Goal: Task Accomplishment & Management: Complete application form

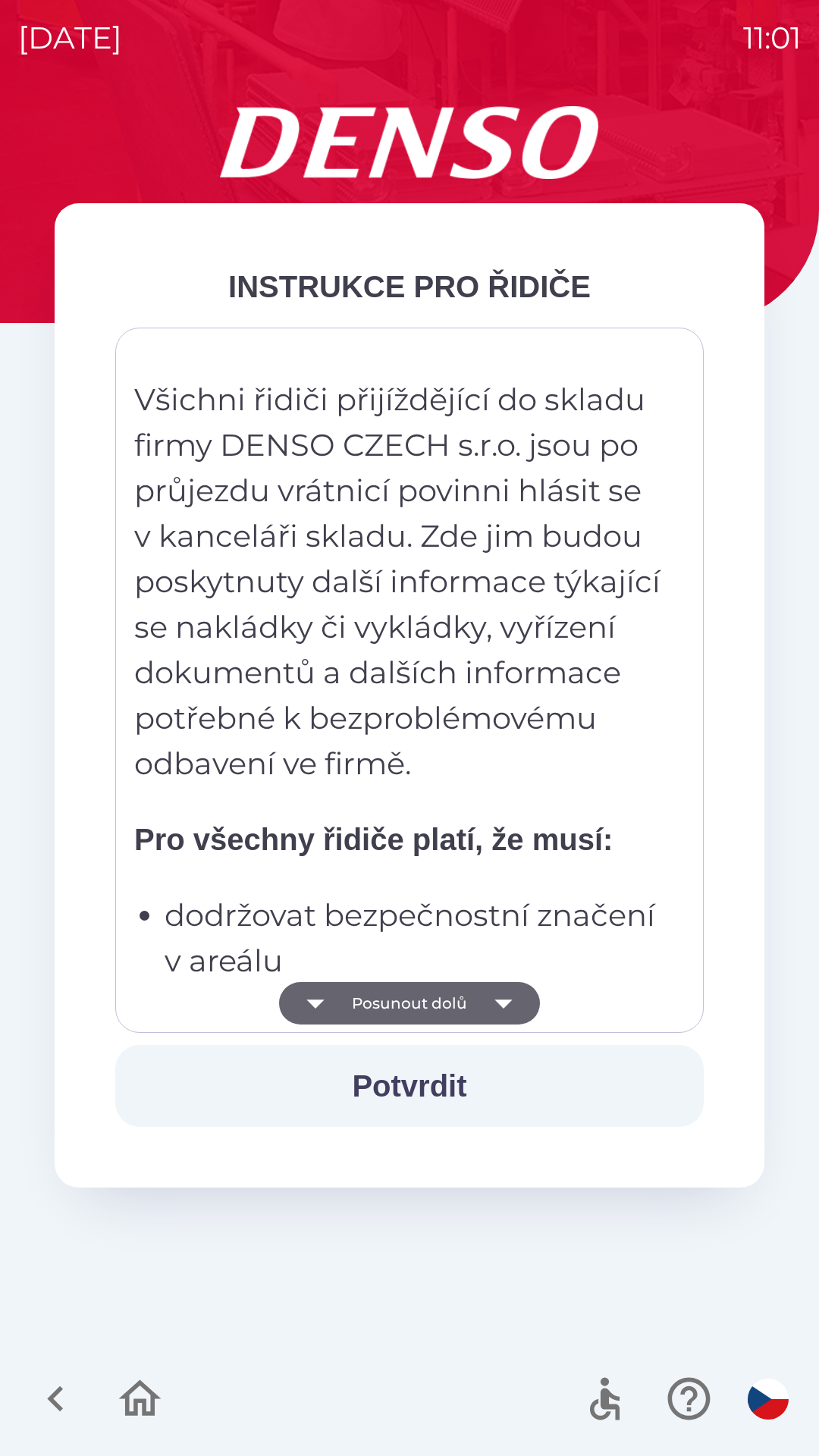
click at [509, 989] on icon "button" at bounding box center [503, 1003] width 42 height 42
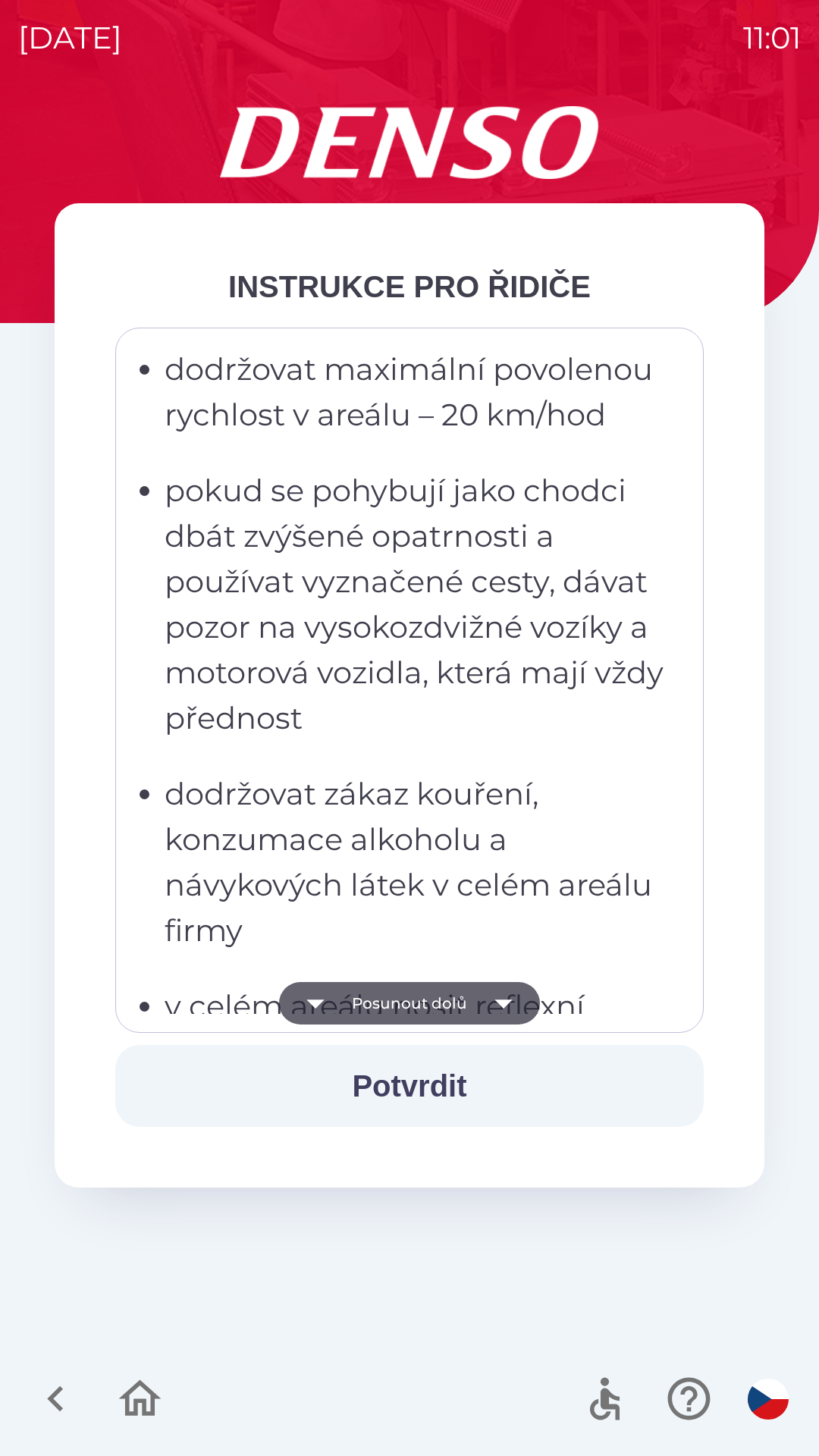
click at [502, 1000] on icon "button" at bounding box center [503, 1003] width 17 height 9
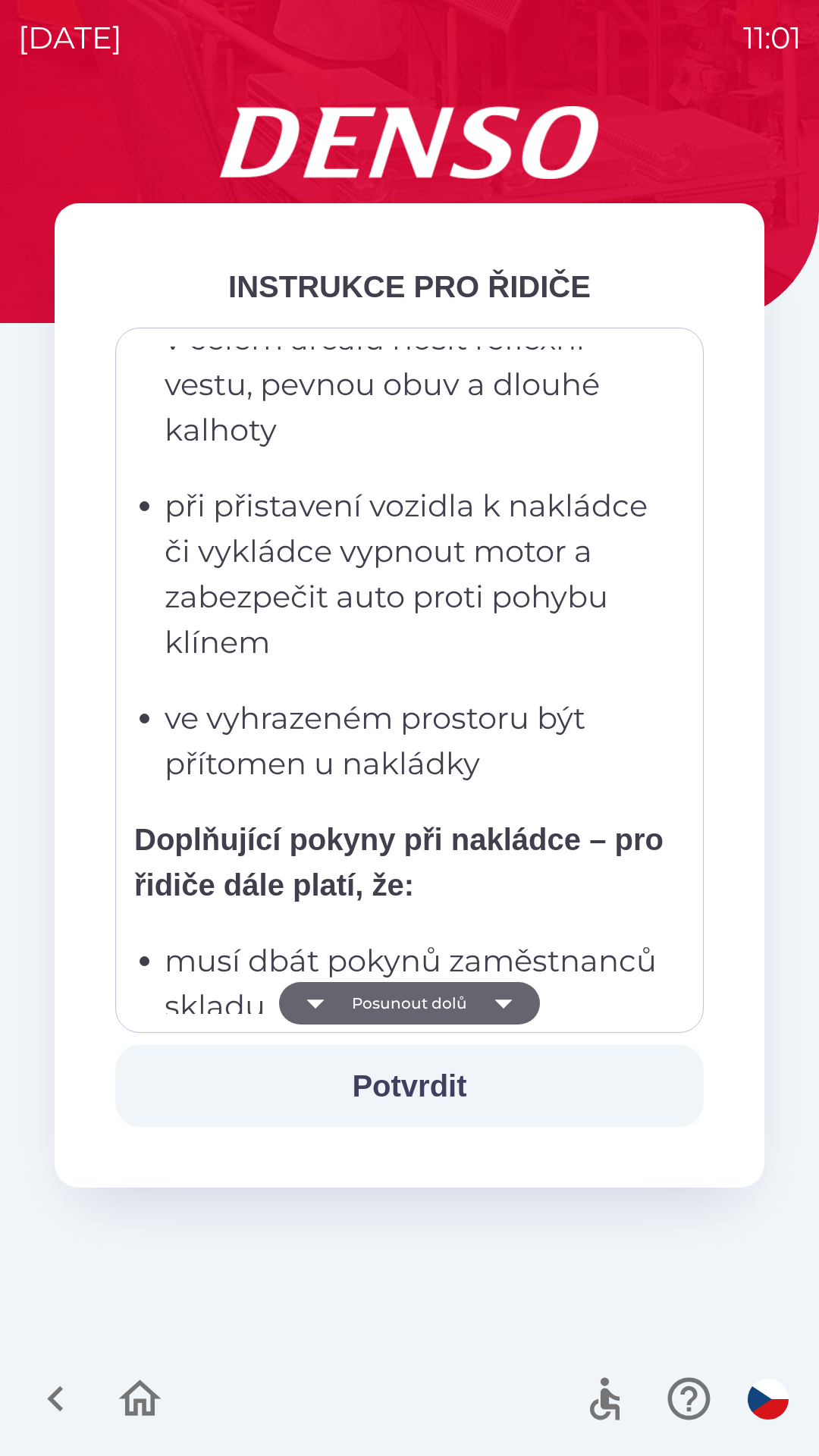
click at [505, 995] on icon "button" at bounding box center [503, 1003] width 42 height 42
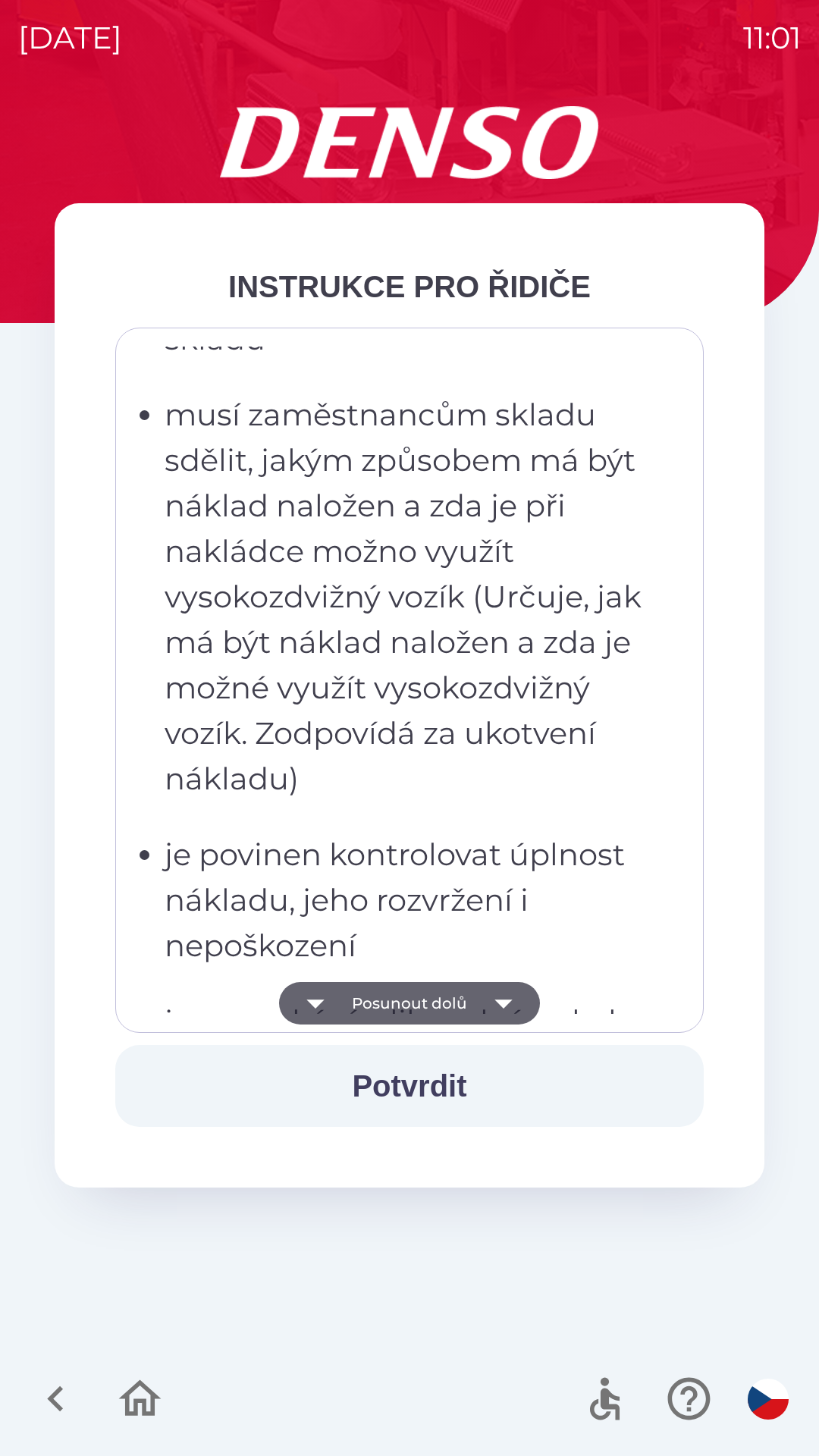
click at [505, 997] on icon "button" at bounding box center [503, 1003] width 42 height 42
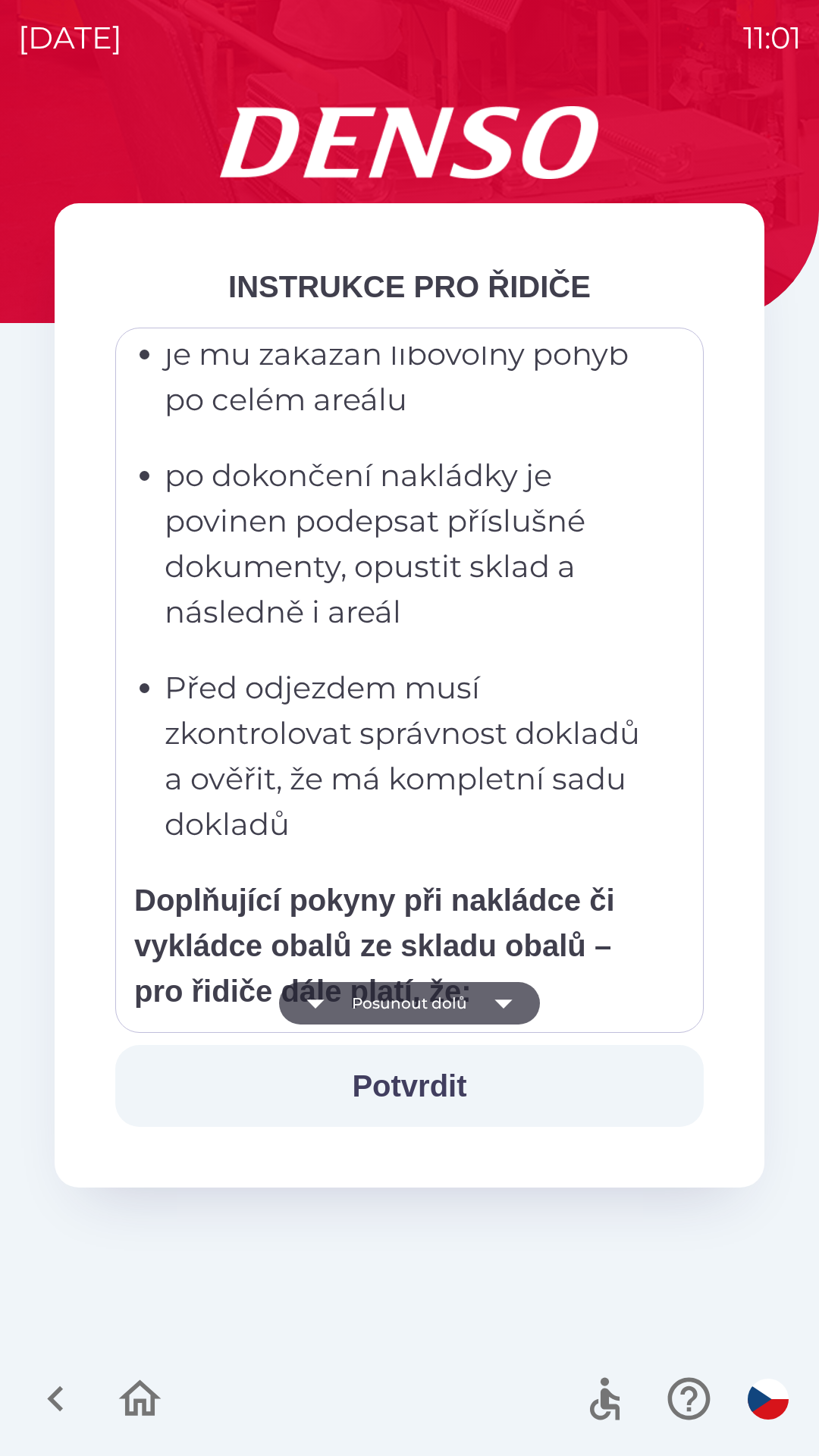
click at [508, 998] on icon "button" at bounding box center [503, 1003] width 42 height 42
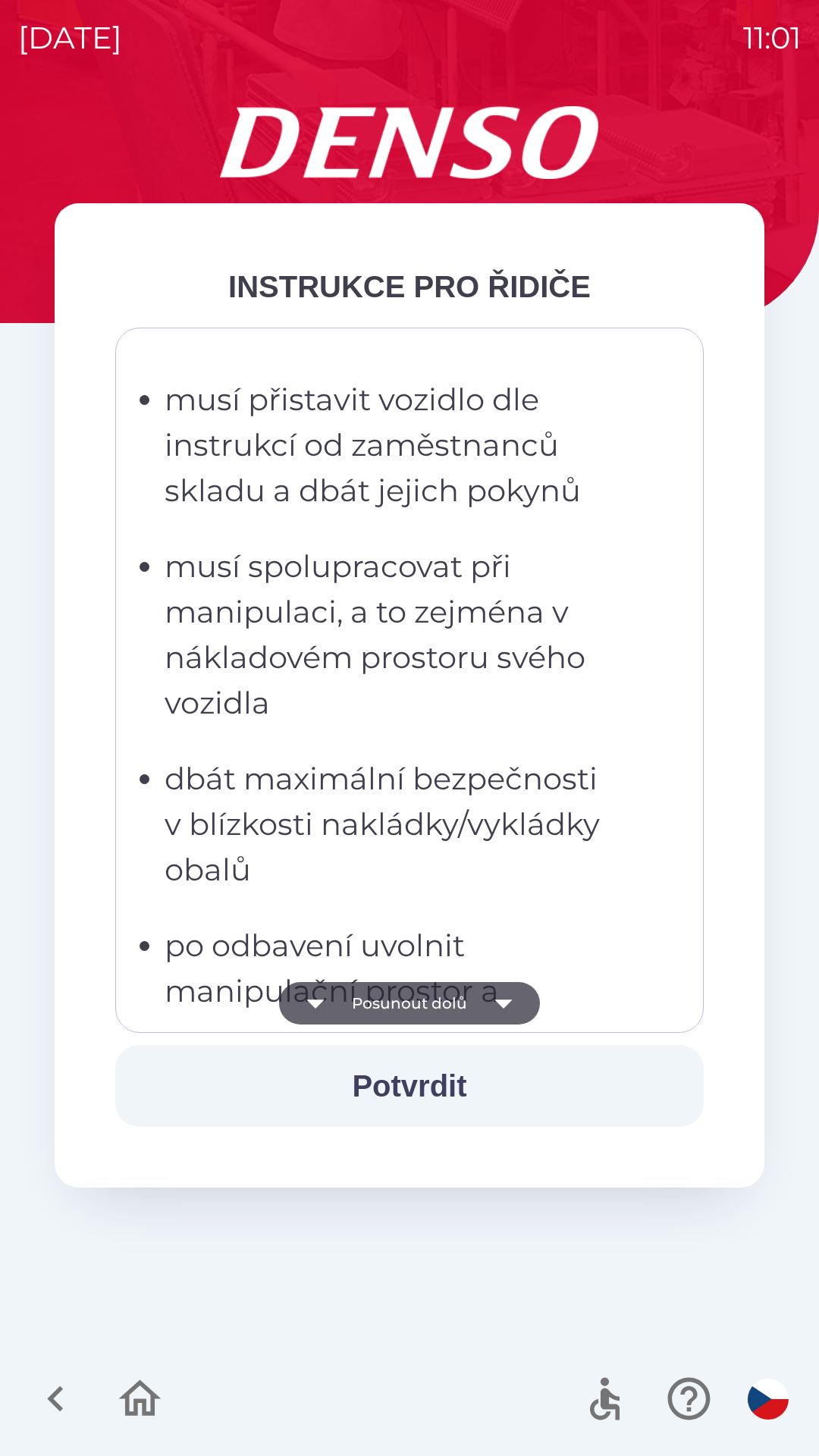
click at [516, 989] on icon "button" at bounding box center [503, 1003] width 42 height 42
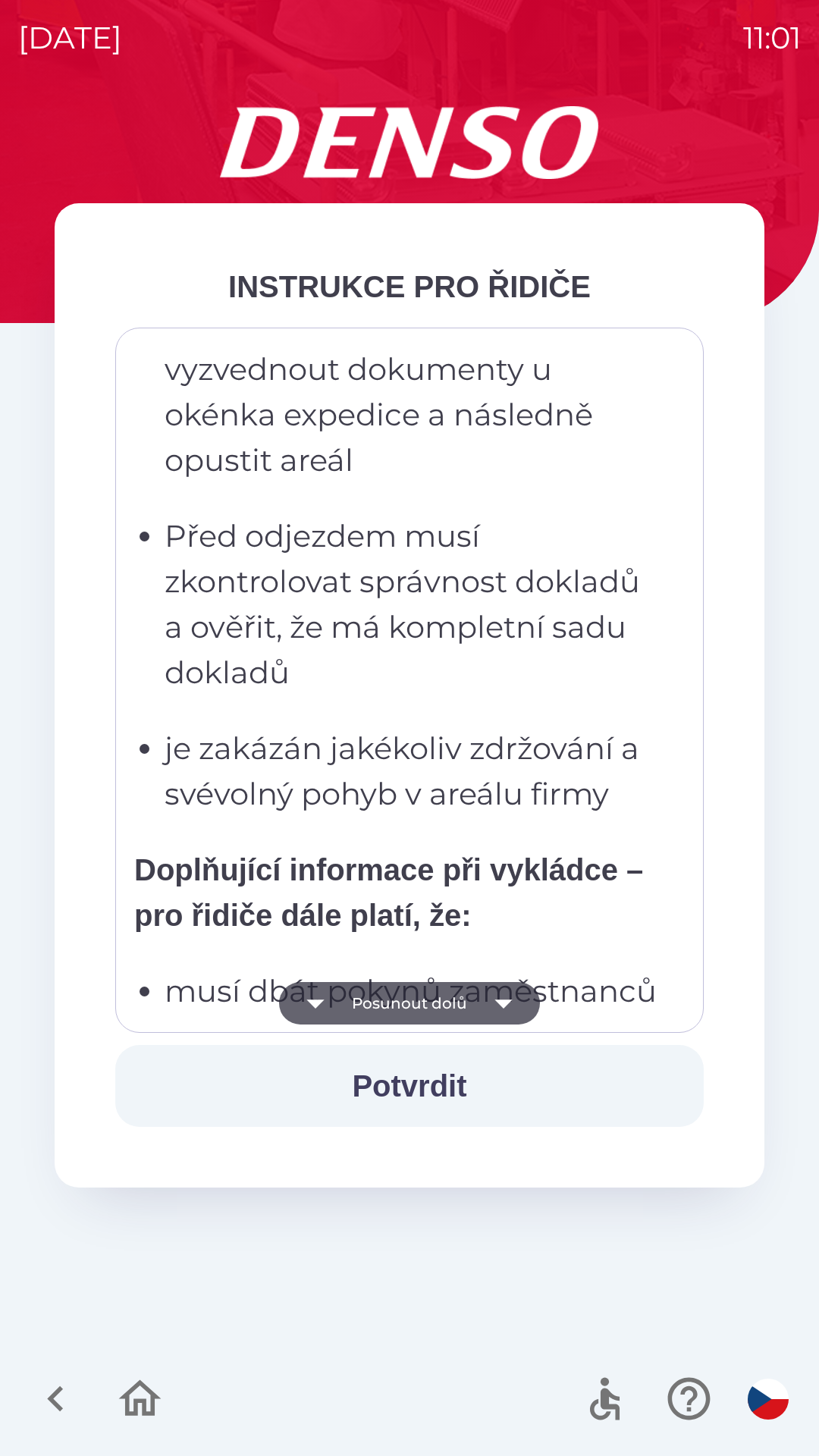
click at [508, 1001] on icon "button" at bounding box center [503, 1003] width 17 height 9
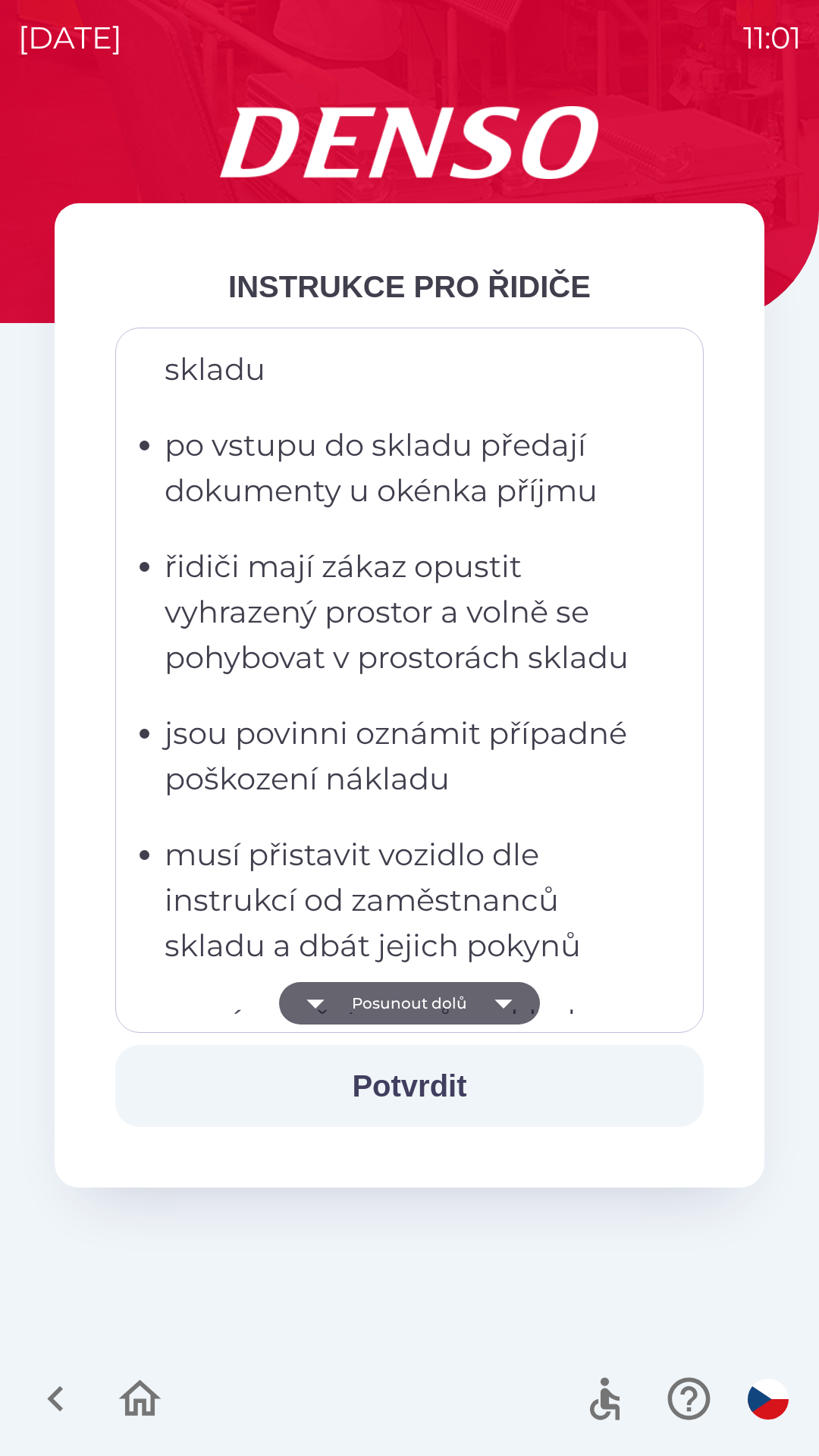
click at [512, 996] on icon "button" at bounding box center [503, 1003] width 42 height 42
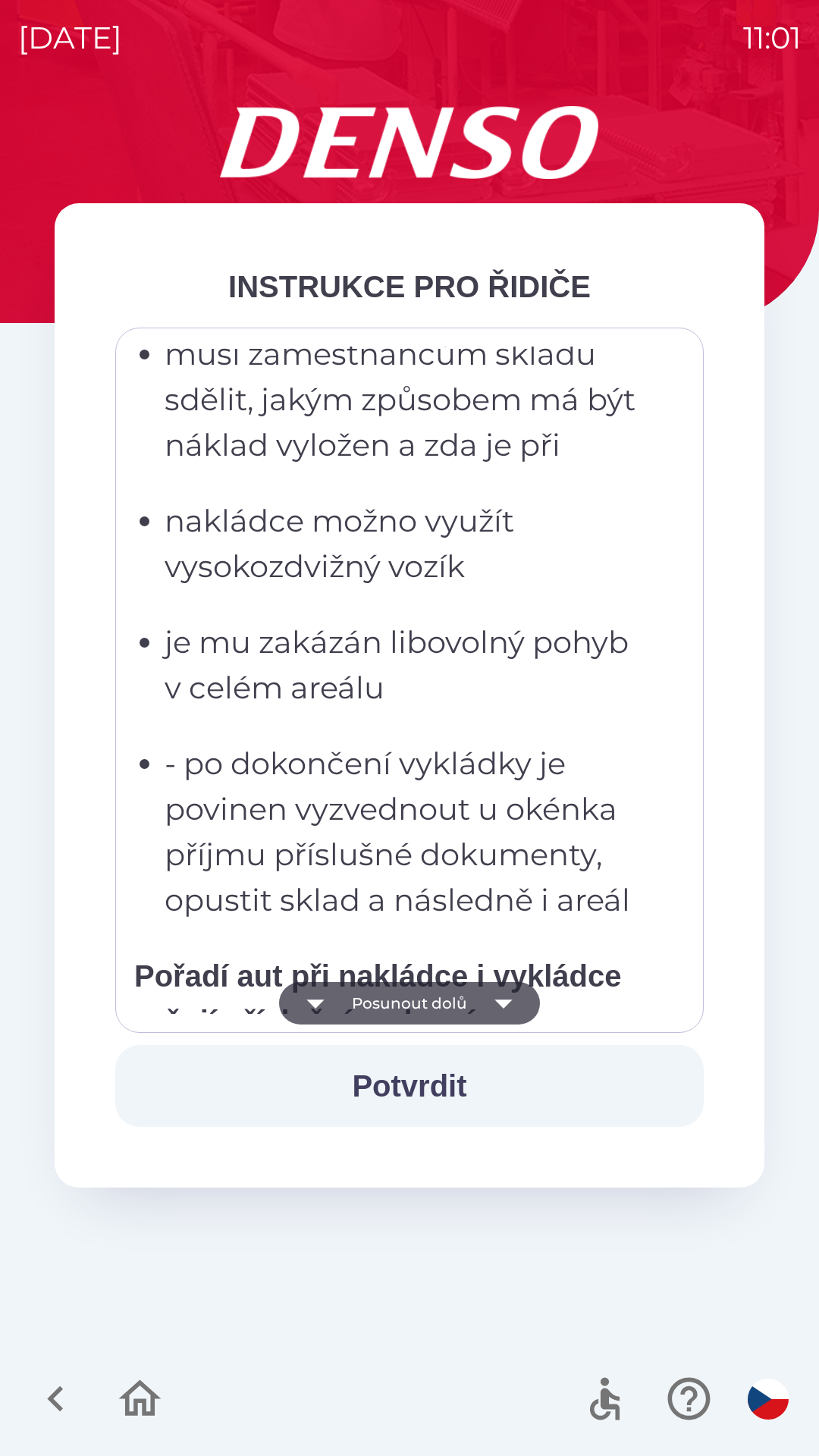
click at [502, 1001] on icon "button" at bounding box center [503, 1003] width 17 height 9
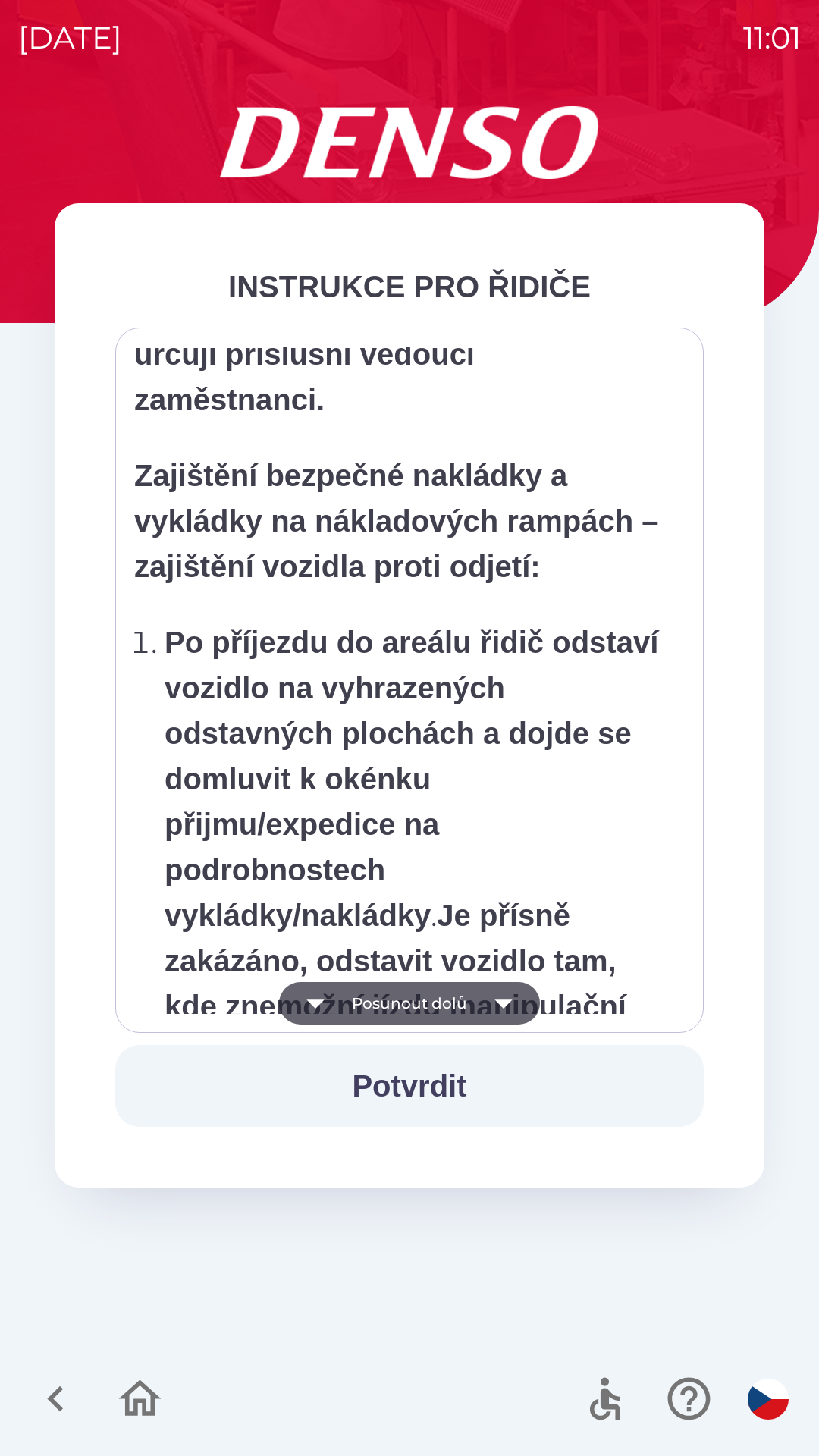
click at [512, 1002] on icon "button" at bounding box center [503, 1003] width 42 height 42
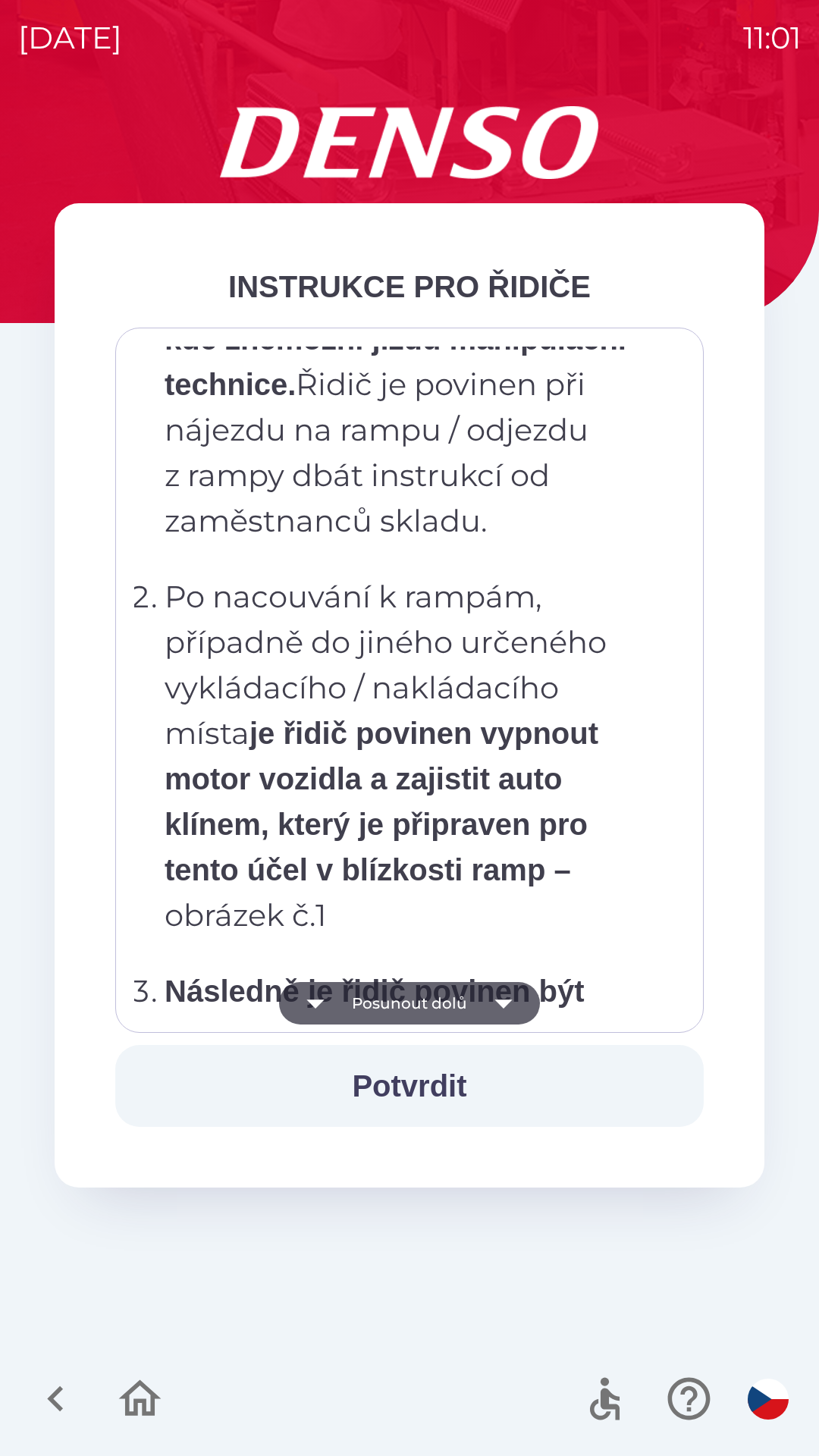
click at [511, 1001] on icon "button" at bounding box center [503, 1003] width 42 height 42
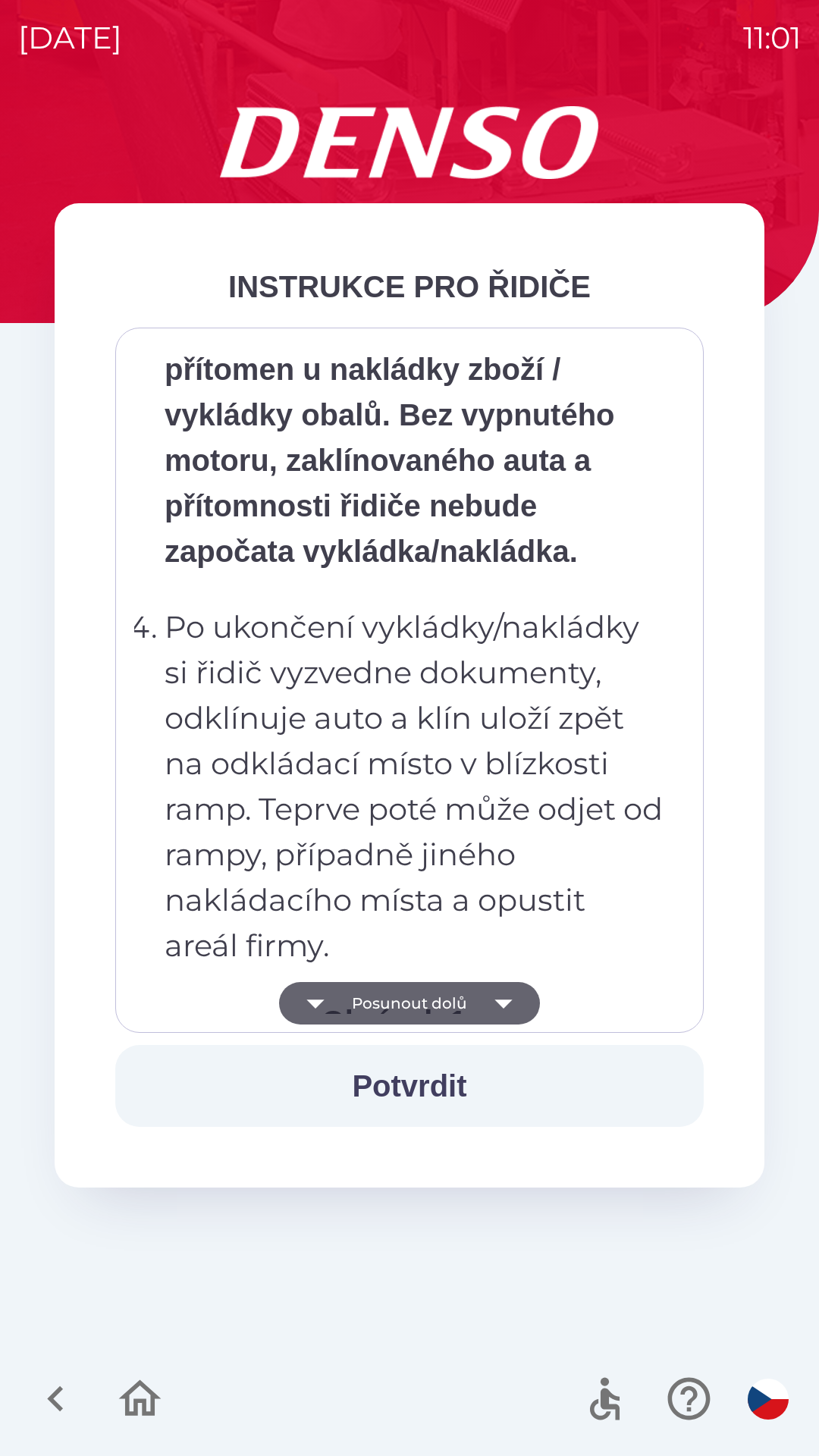
click at [515, 993] on icon "button" at bounding box center [503, 1003] width 42 height 42
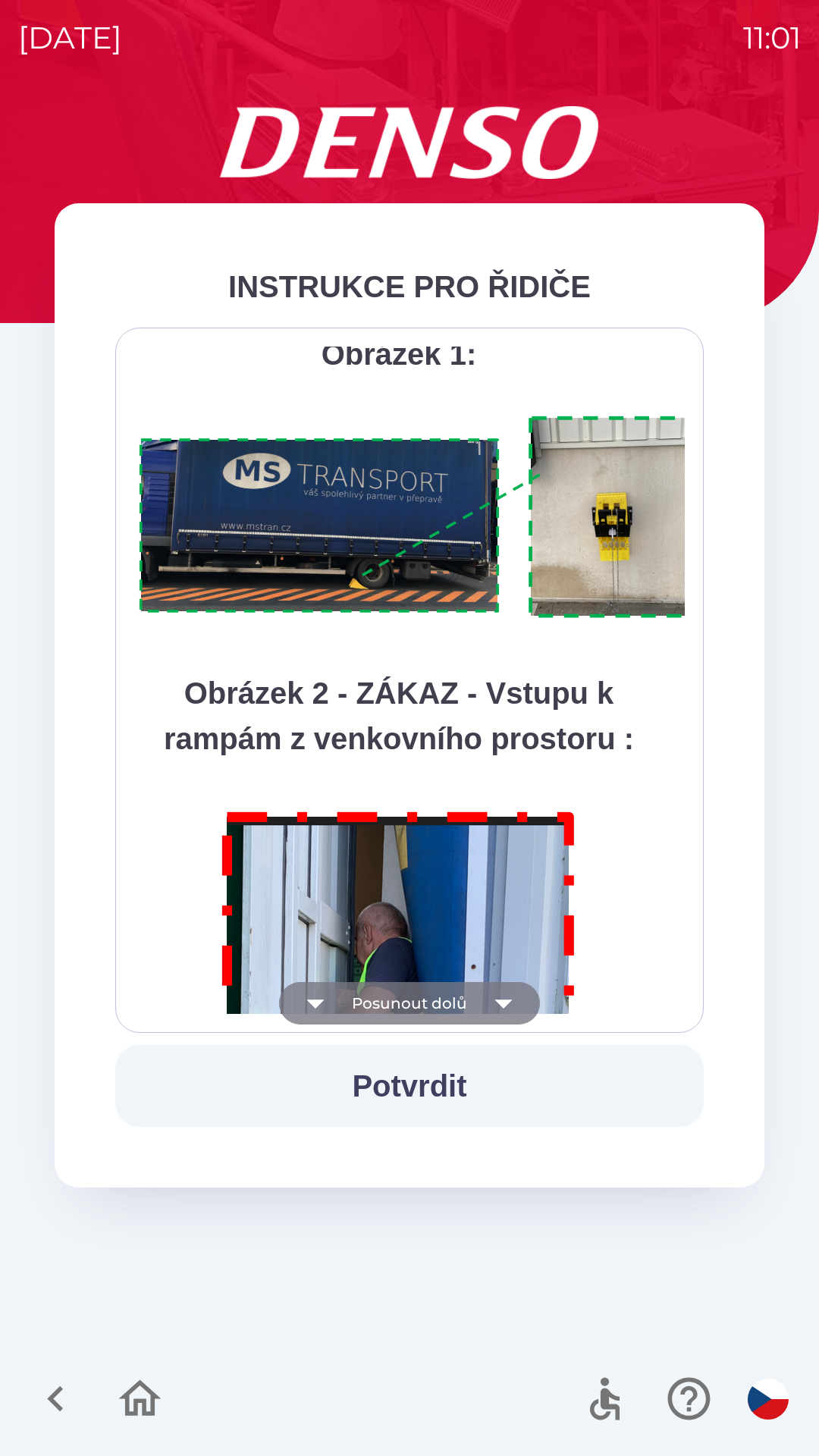
click at [511, 998] on icon "button" at bounding box center [503, 1003] width 42 height 42
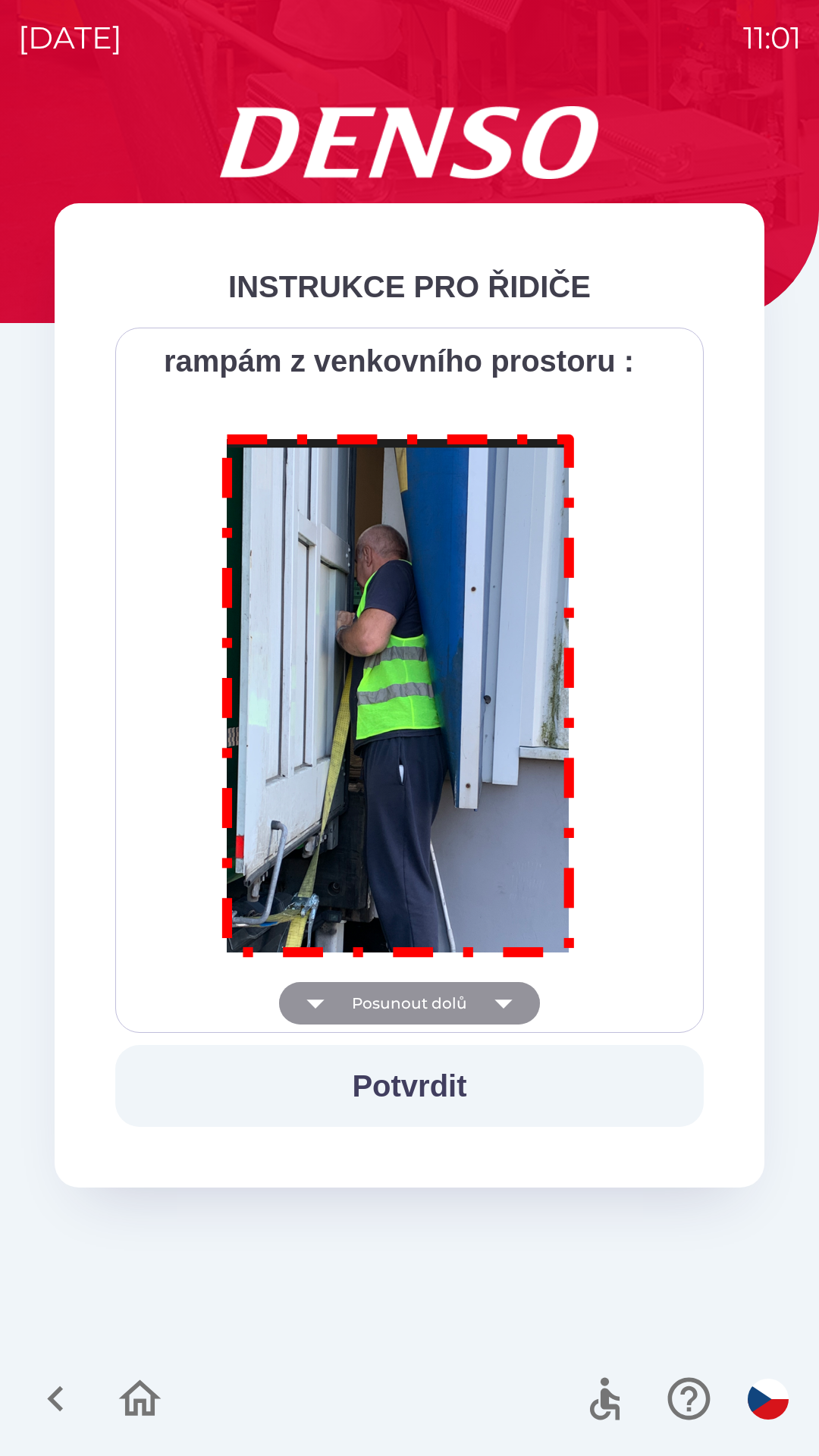
click at [509, 998] on div "Všichni řidiči přijíždějící do skladu firmy DENSO CZECH s.r.o. jsou po průjezdu…" at bounding box center [409, 680] width 551 height 667
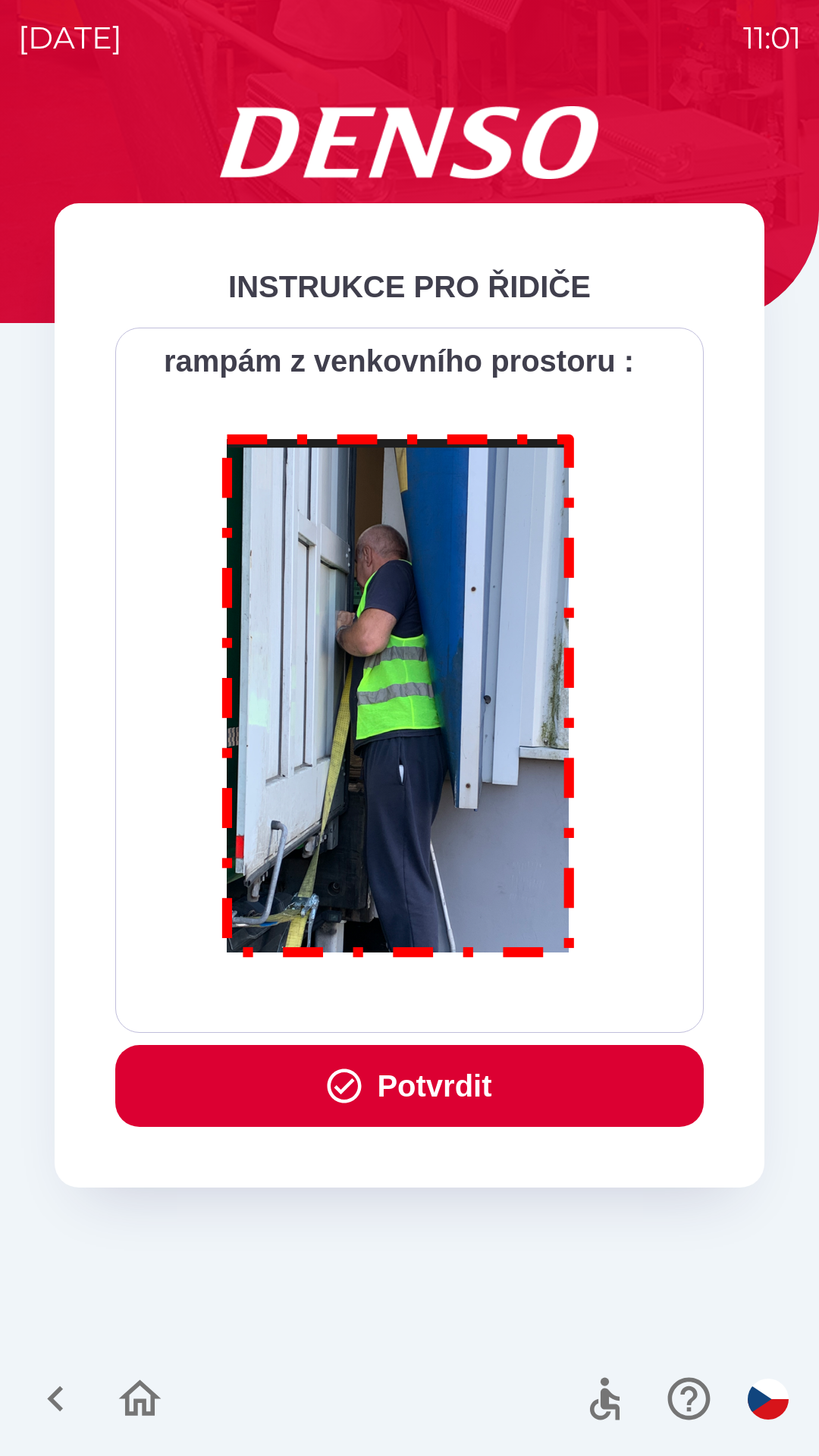
click at [338, 1080] on icon "button" at bounding box center [344, 1085] width 41 height 41
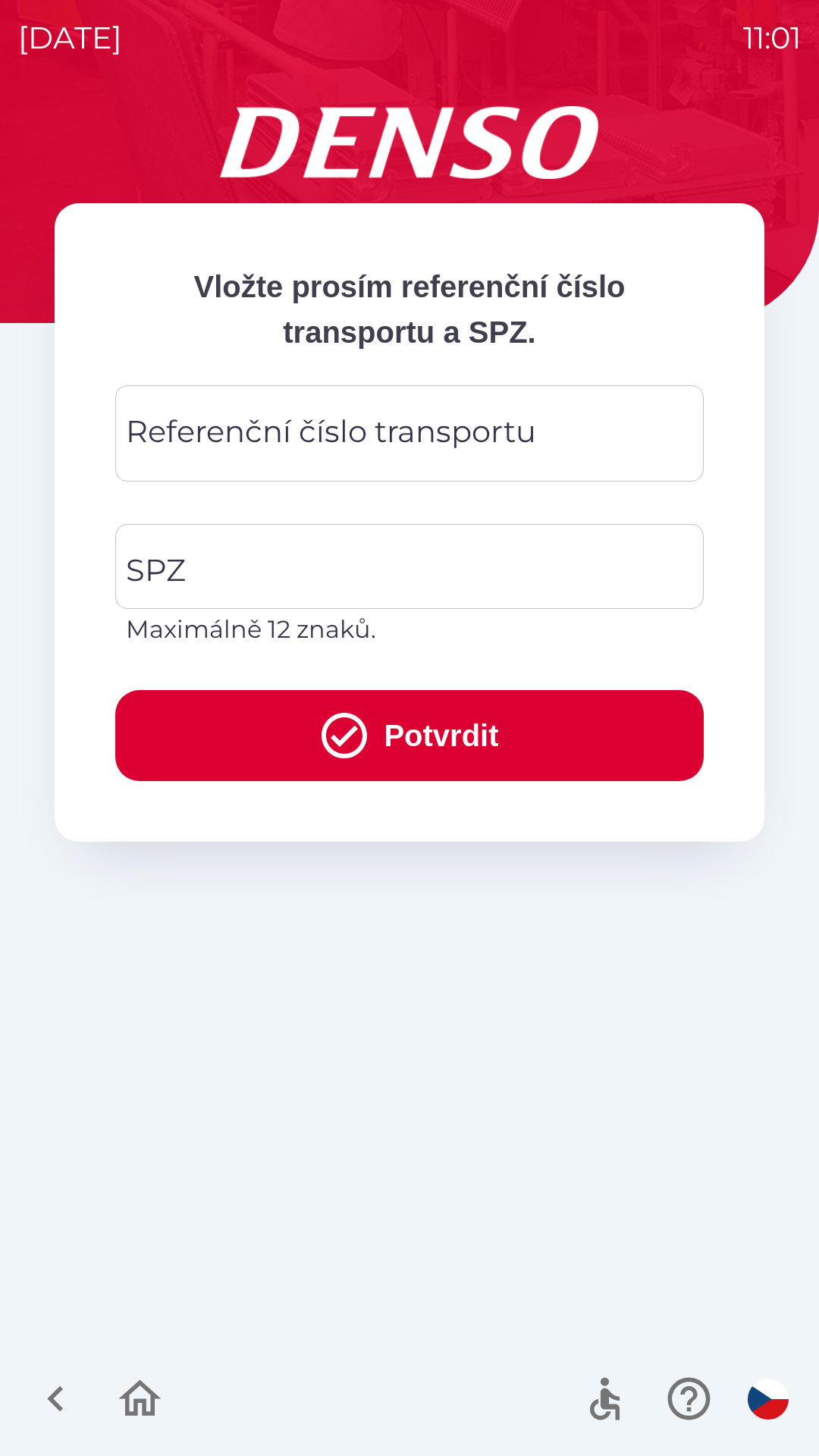
click at [339, 424] on div "Referenční číslo transportu Referenční číslo transportu" at bounding box center [410, 433] width 589 height 96
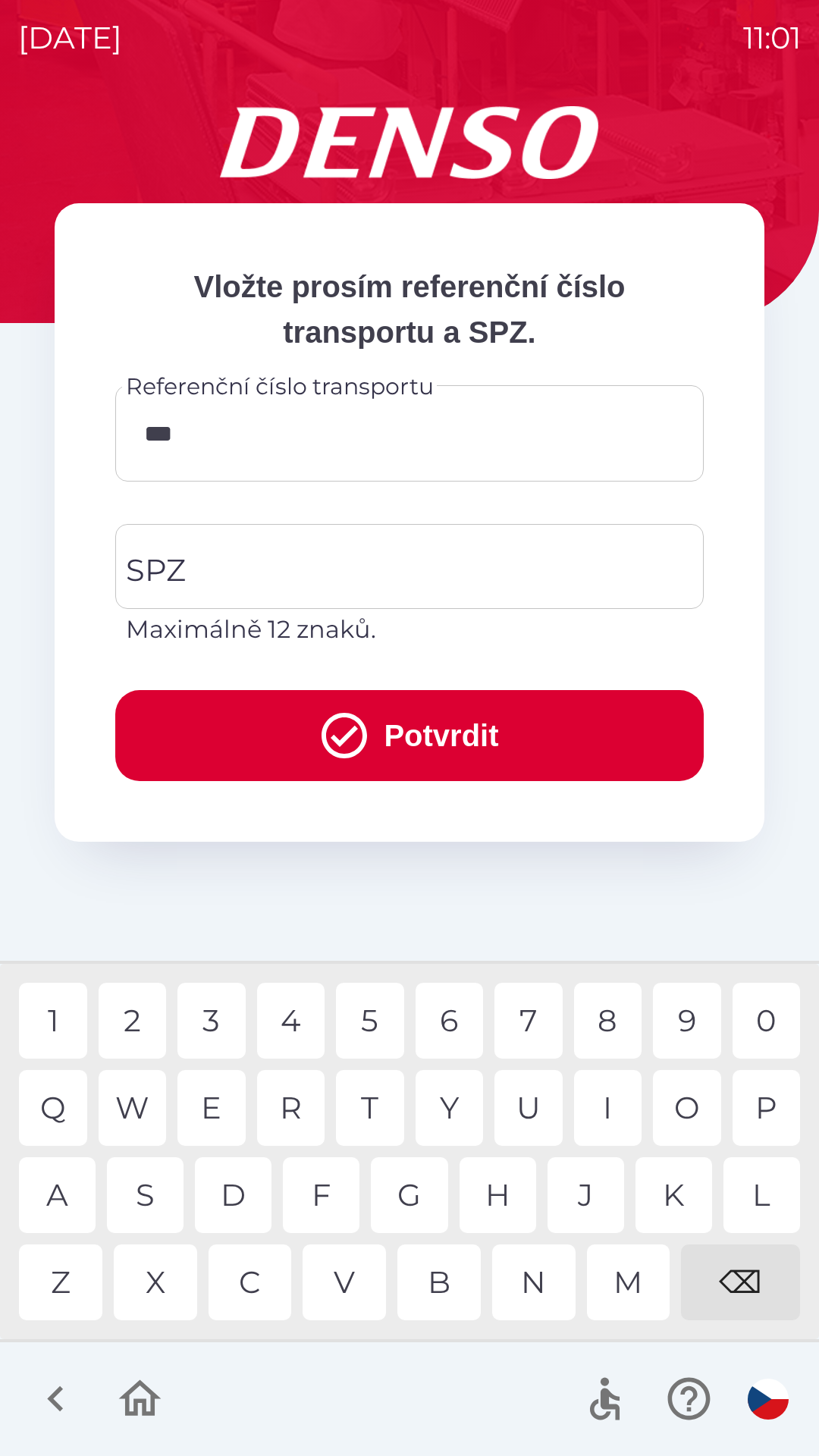
click at [301, 1013] on div "4" at bounding box center [291, 1020] width 68 height 76
click at [468, 1015] on div "6" at bounding box center [450, 1020] width 68 height 76
click at [133, 1022] on div "2" at bounding box center [133, 1020] width 68 height 76
click at [756, 1017] on div "0" at bounding box center [767, 1020] width 68 height 76
click at [698, 1021] on div "9" at bounding box center [687, 1020] width 68 height 76
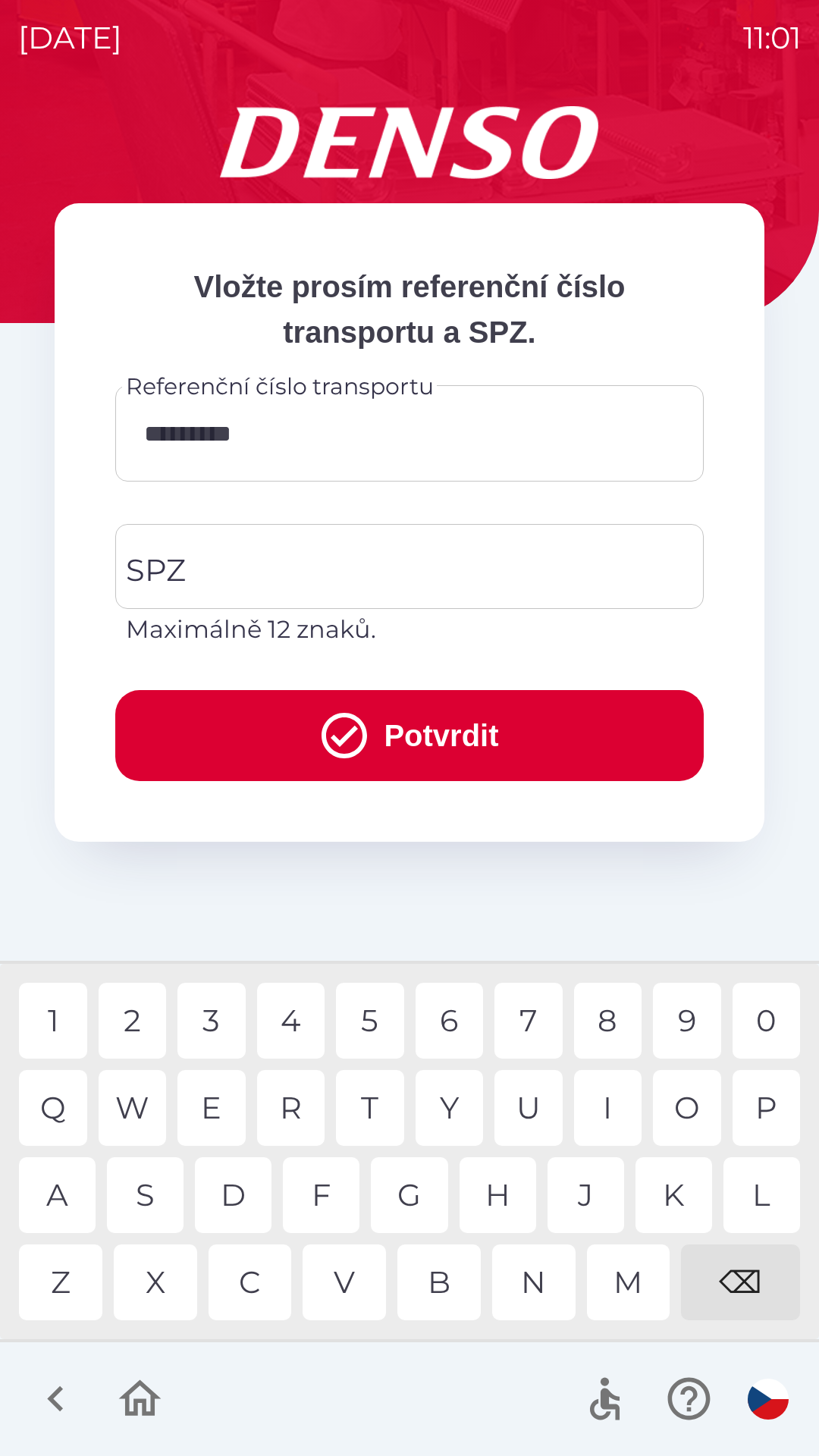
click at [608, 1017] on div "8" at bounding box center [608, 1020] width 68 height 76
click at [533, 1019] on div "7" at bounding box center [529, 1020] width 68 height 76
click at [207, 1019] on div "3" at bounding box center [211, 1020] width 68 height 76
click at [679, 1014] on div "9" at bounding box center [687, 1020] width 68 height 76
click at [353, 734] on icon "submit" at bounding box center [344, 735] width 54 height 54
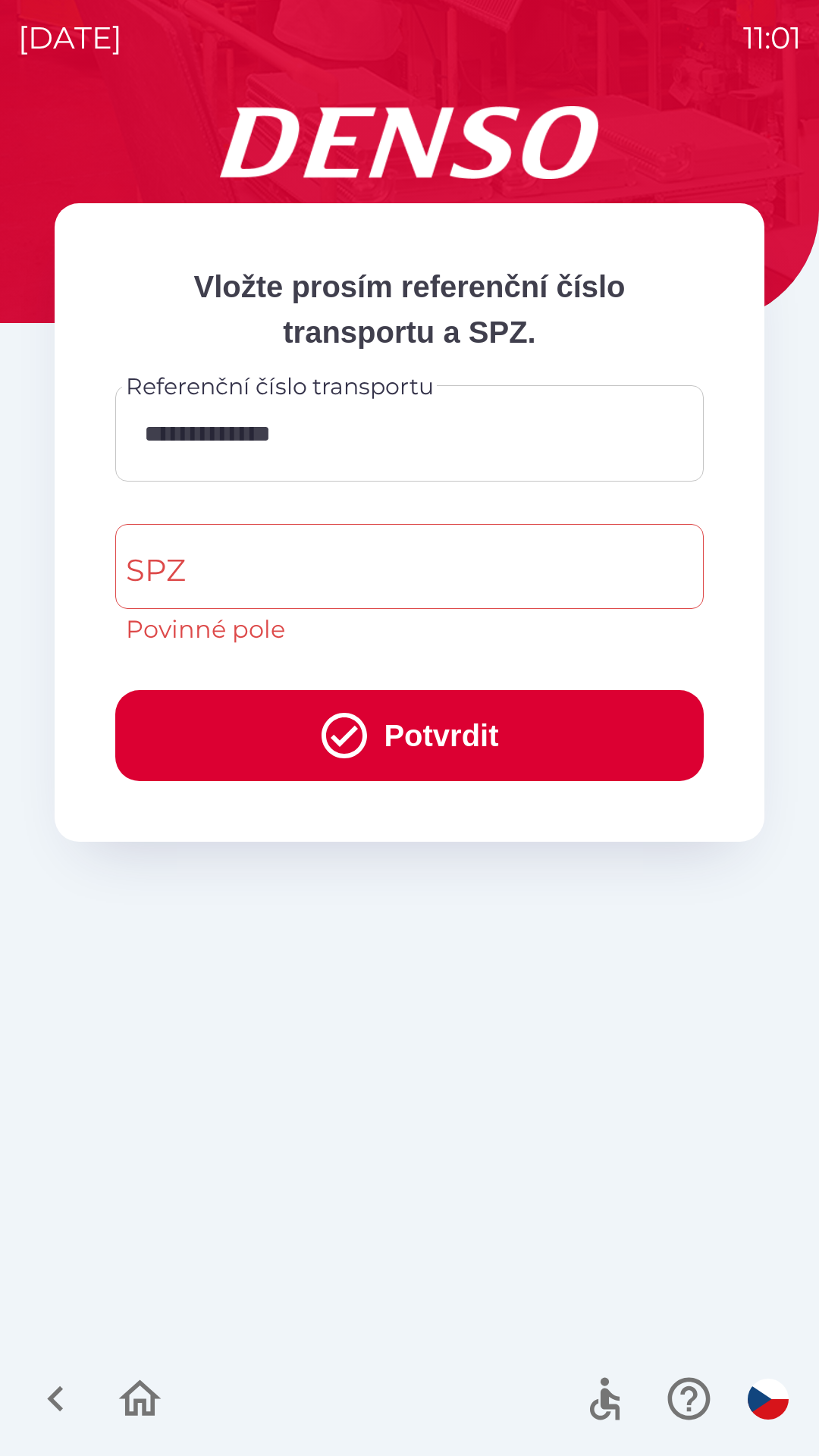
click at [466, 432] on input "**********" at bounding box center [409, 433] width 552 height 60
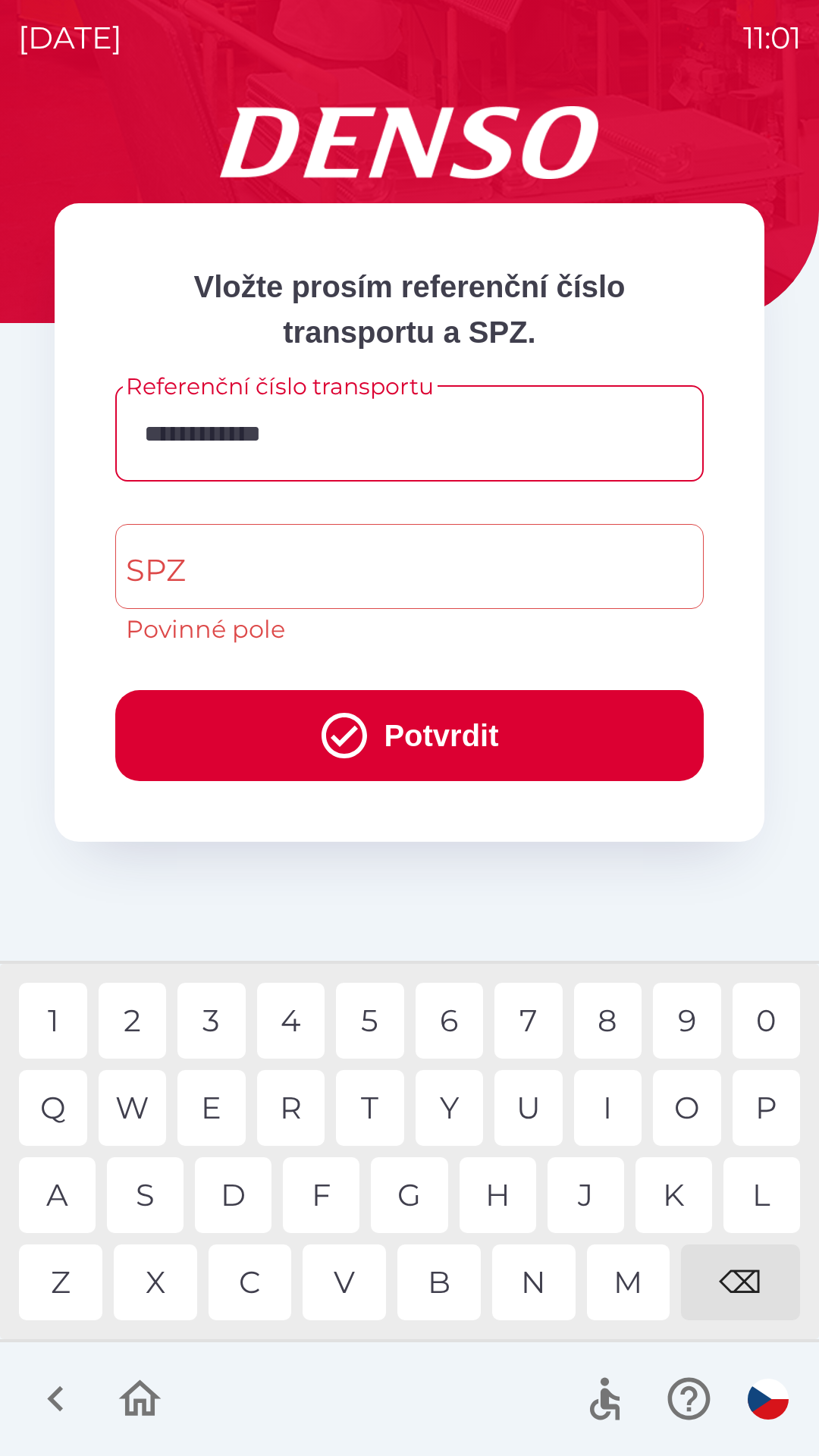
click at [743, 1279] on div "⌫" at bounding box center [741, 1281] width 119 height 76
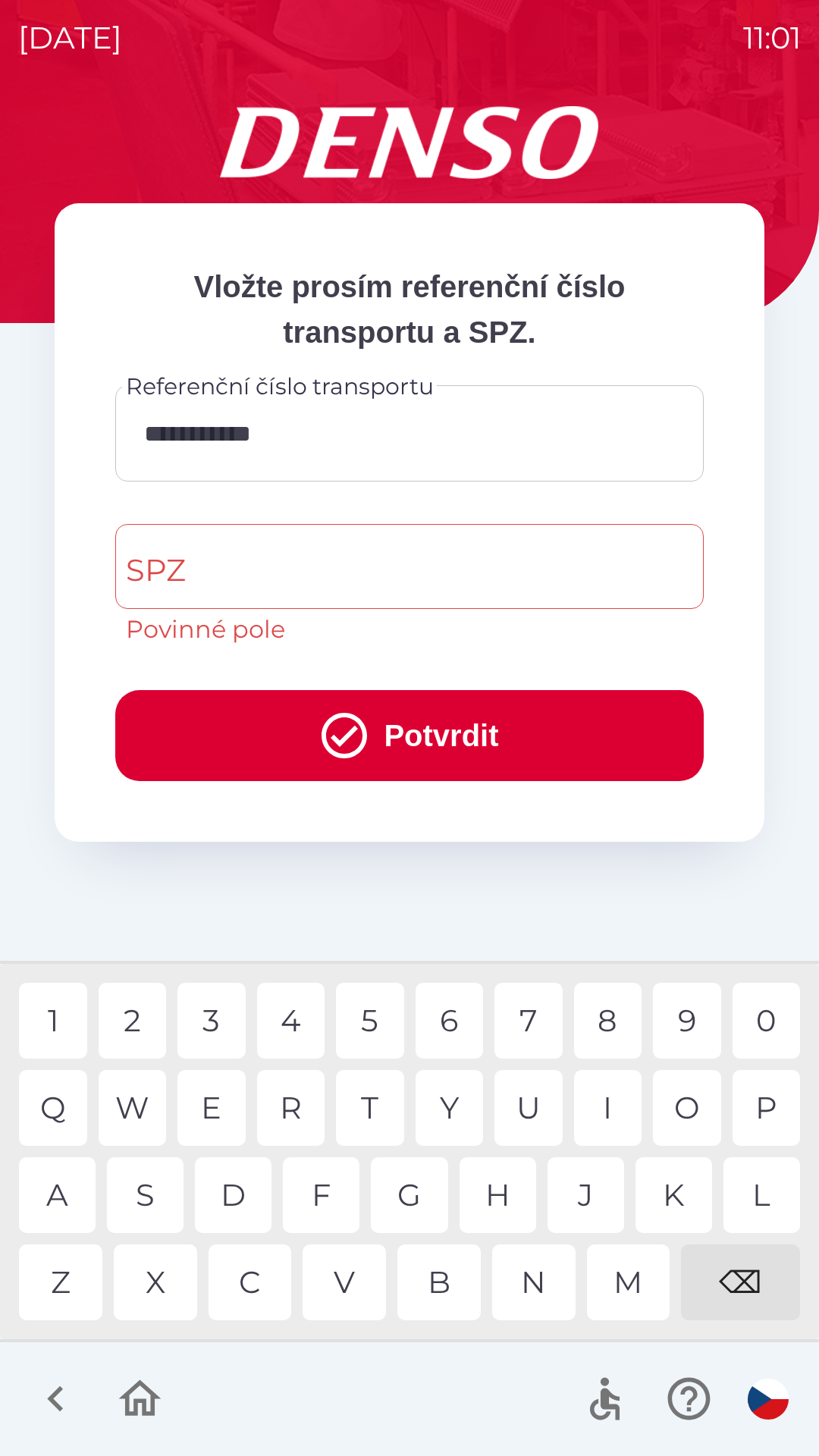
click at [738, 1277] on div "⌫" at bounding box center [741, 1281] width 119 height 76
click at [738, 1268] on div "⌫" at bounding box center [741, 1281] width 119 height 76
type input "******"
click at [301, 554] on input "SPZ" at bounding box center [398, 567] width 552 height 72
click at [682, 1019] on div "9" at bounding box center [687, 1020] width 68 height 76
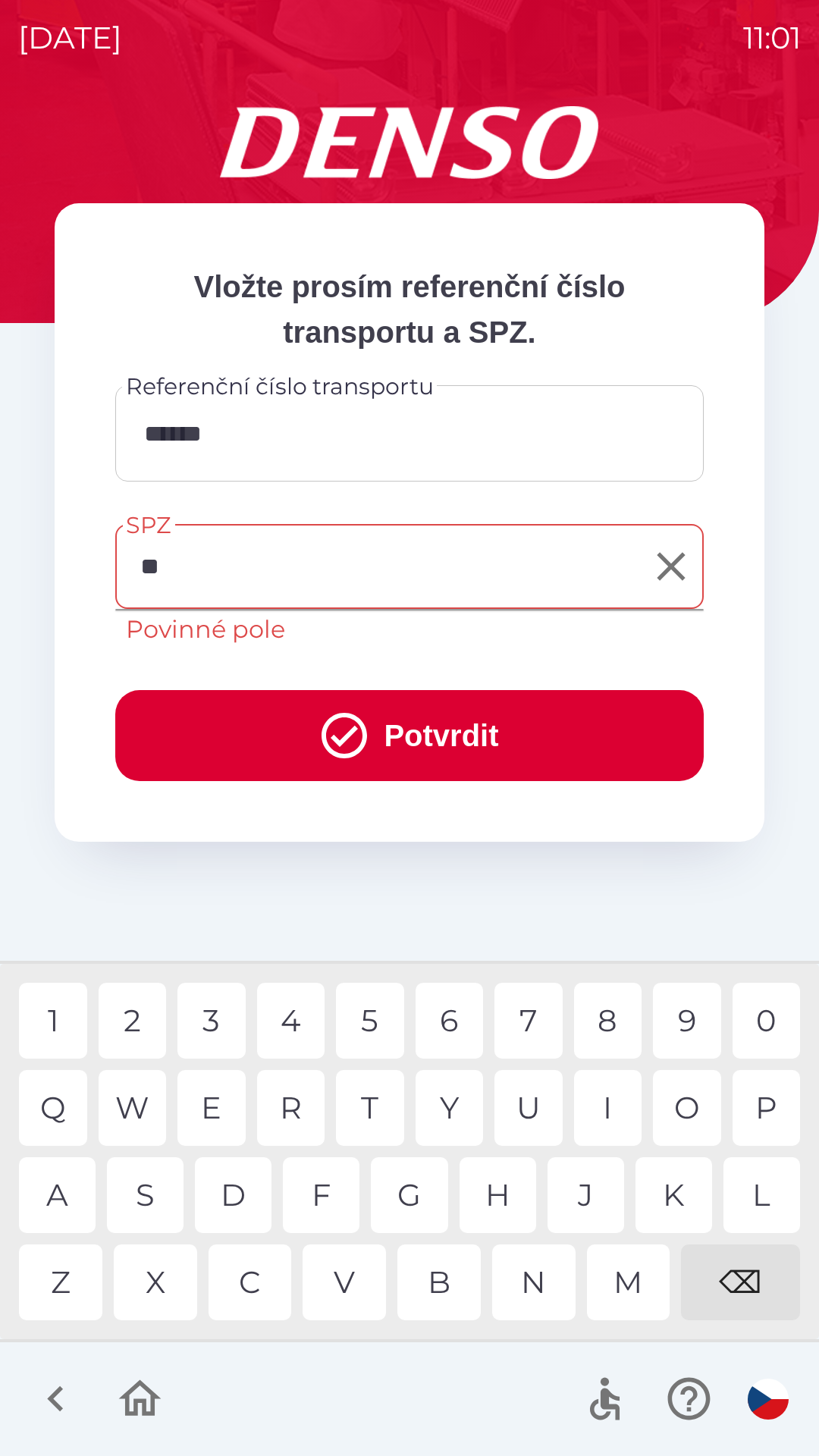
click at [760, 1119] on div "P" at bounding box center [767, 1107] width 68 height 76
click at [602, 1012] on div "8" at bounding box center [608, 1020] width 68 height 76
click at [298, 1017] on div "4" at bounding box center [291, 1020] width 68 height 76
type input "*******"
click at [345, 729] on icon "submit" at bounding box center [344, 735] width 54 height 54
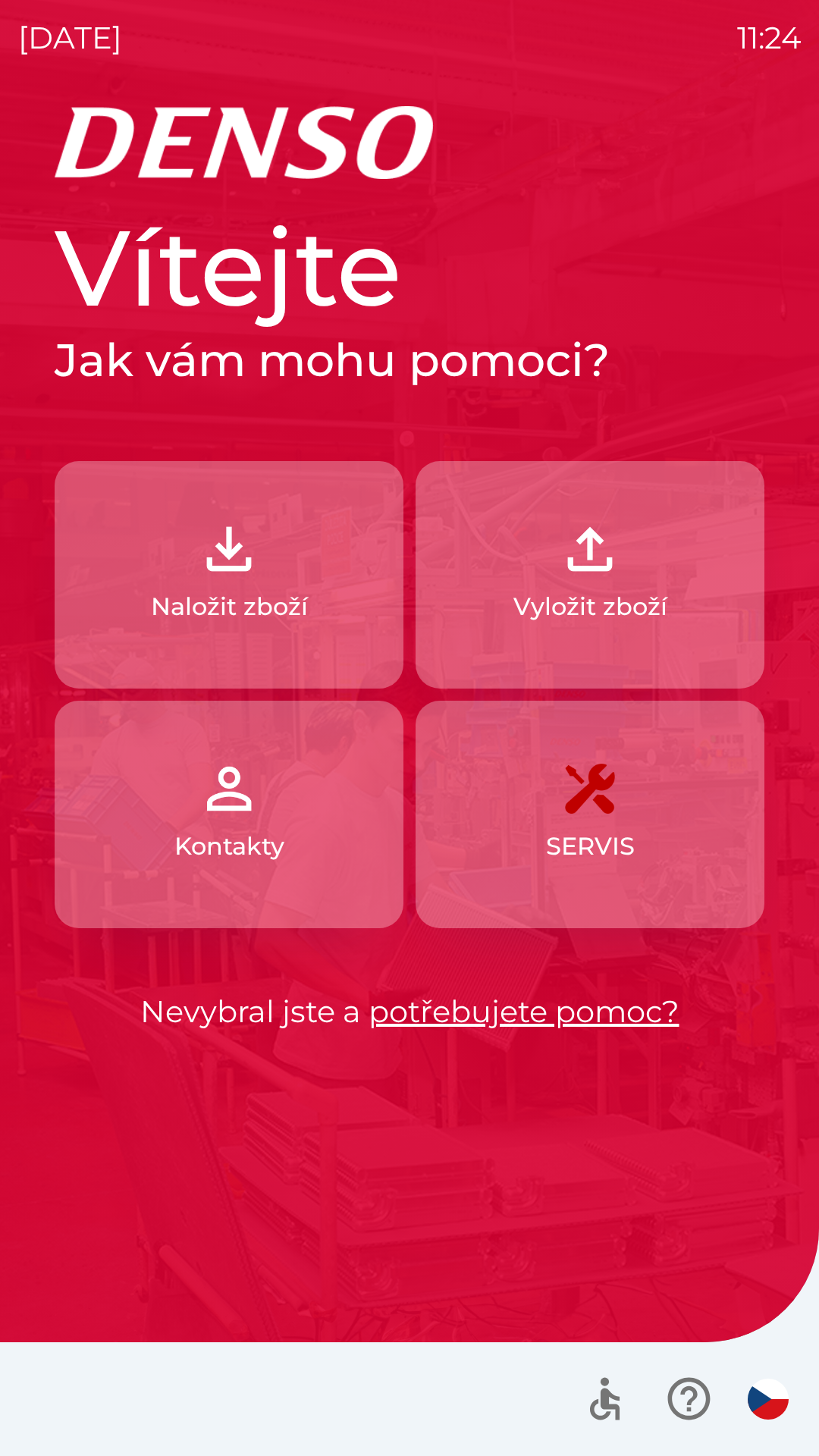
click at [680, 601] on button "Vyložit zboží" at bounding box center [590, 575] width 349 height 228
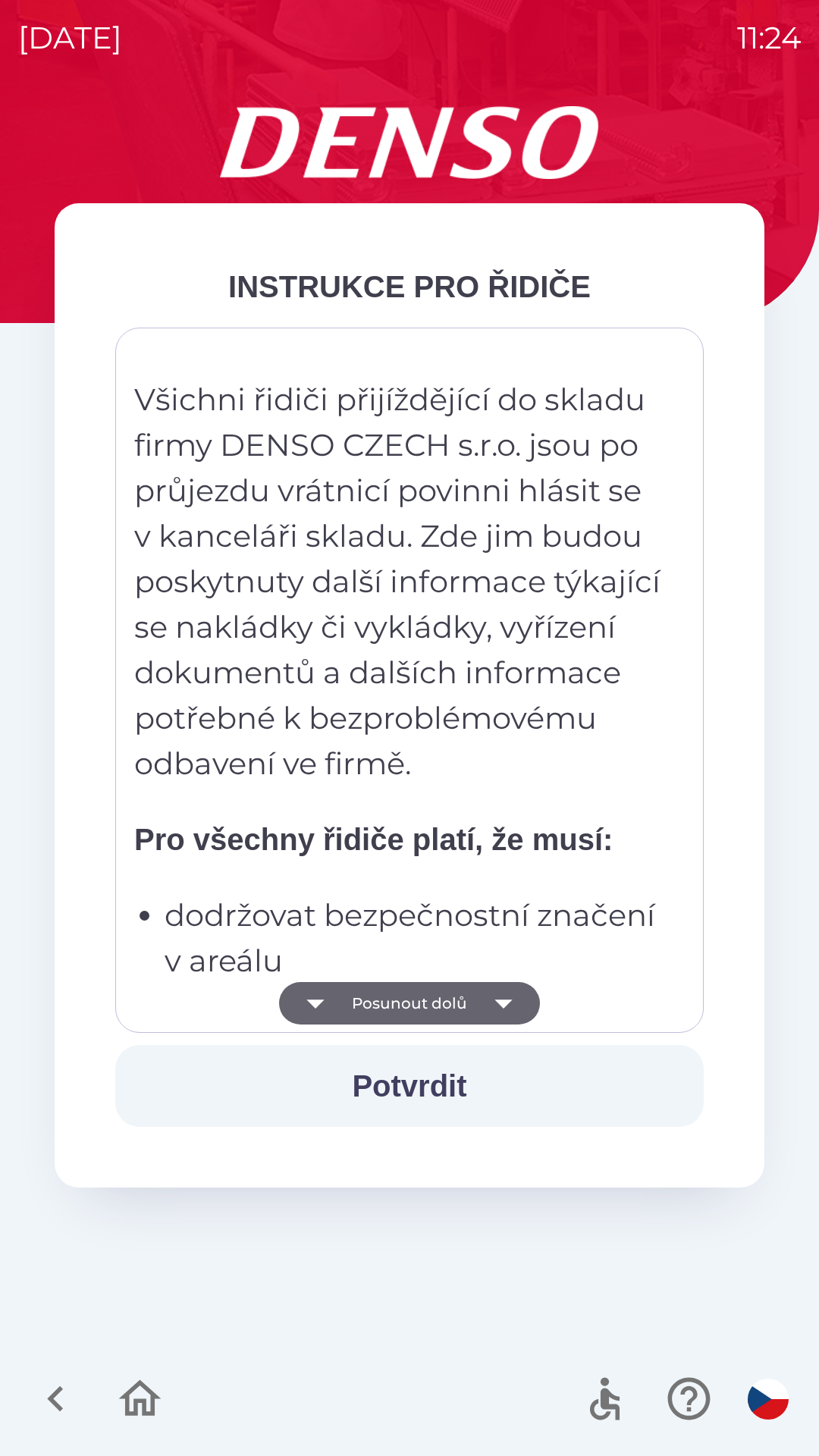
click at [512, 1007] on icon "button" at bounding box center [503, 1003] width 42 height 42
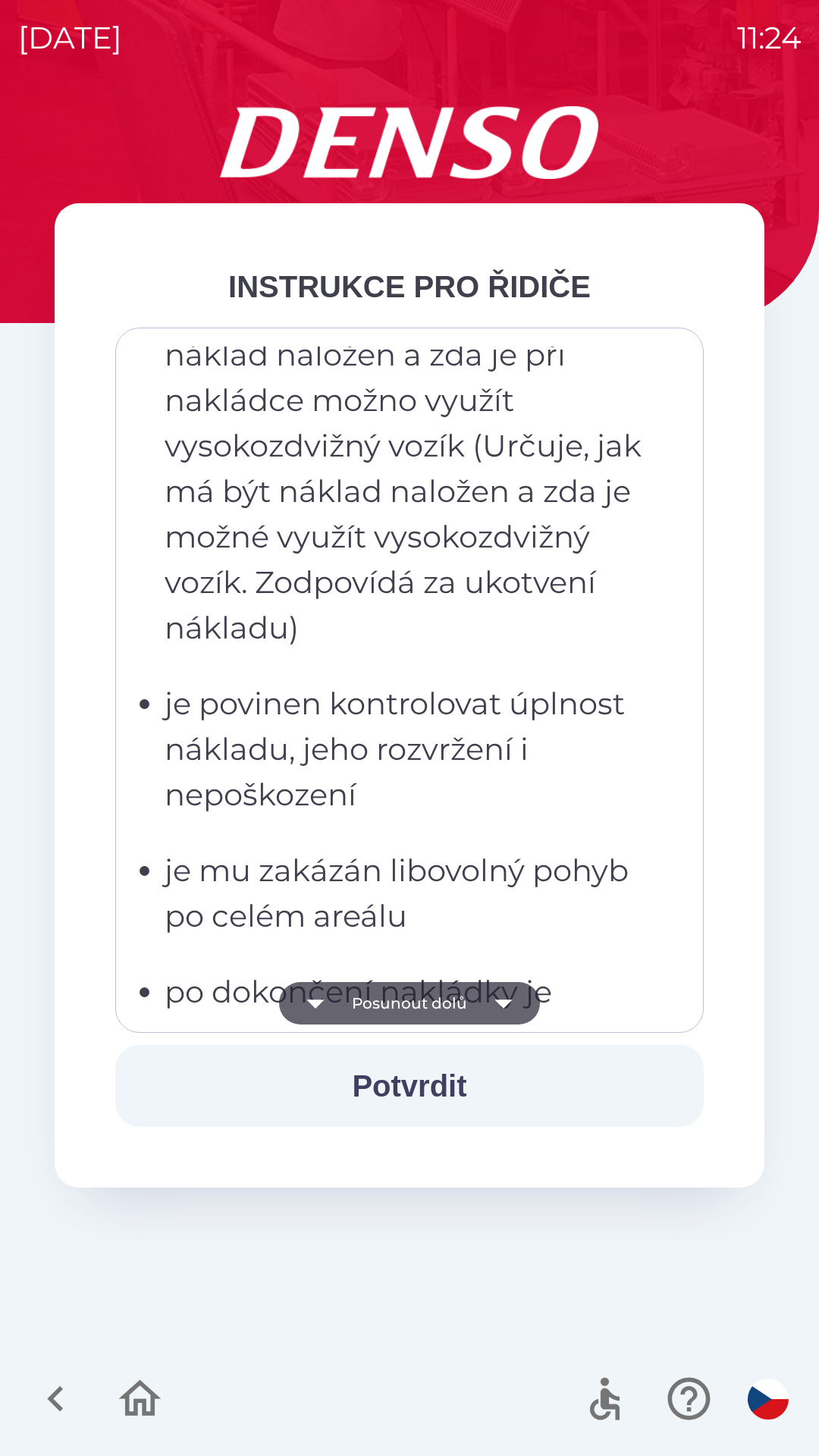
scroll to position [2472, 0]
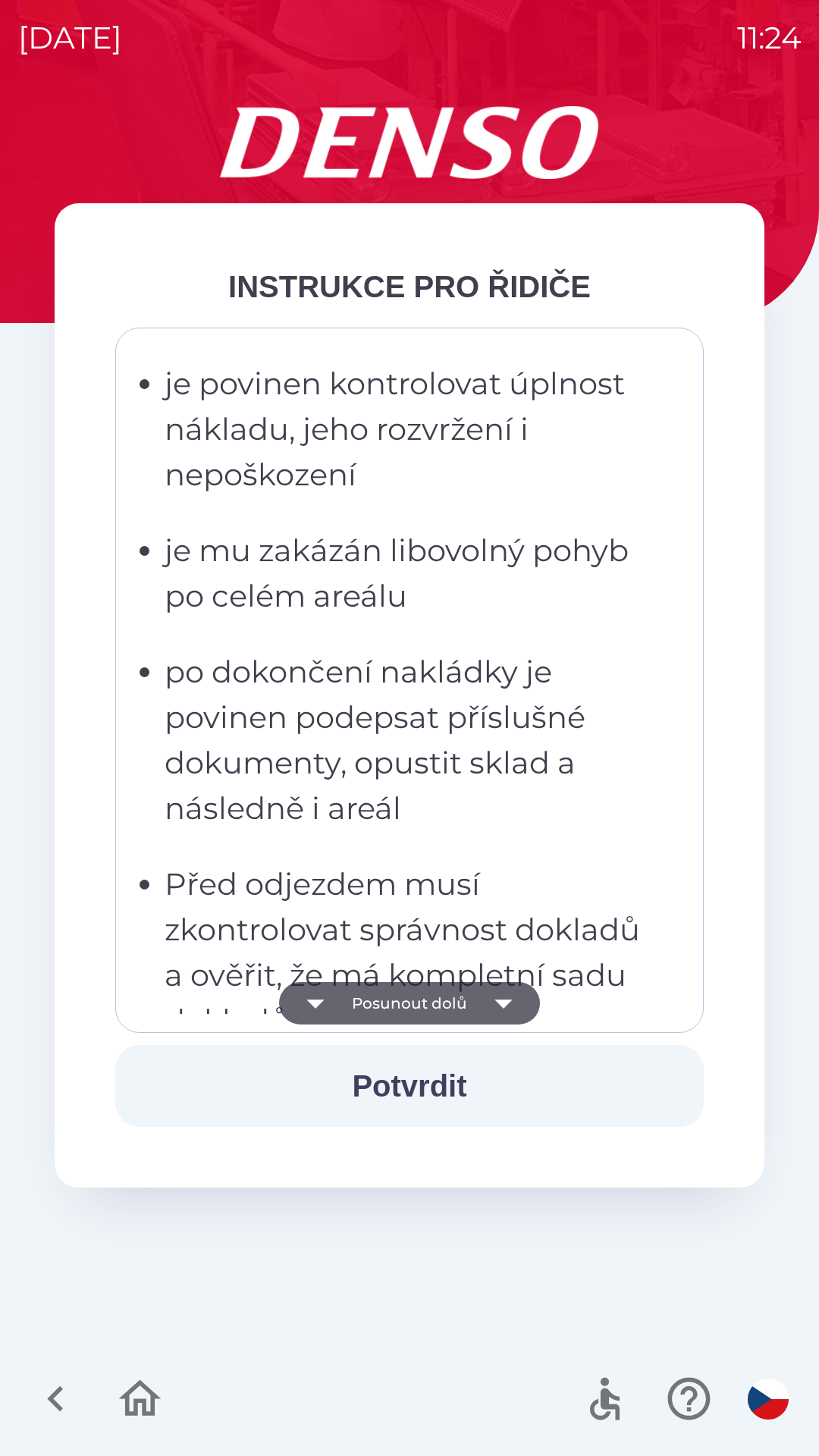
click at [497, 836] on ul "musí dbát pokynů zaměstnanců skladu musí zaměstnancům skladu sdělit, jakým způs…" at bounding box center [399, 422] width 529 height 1244
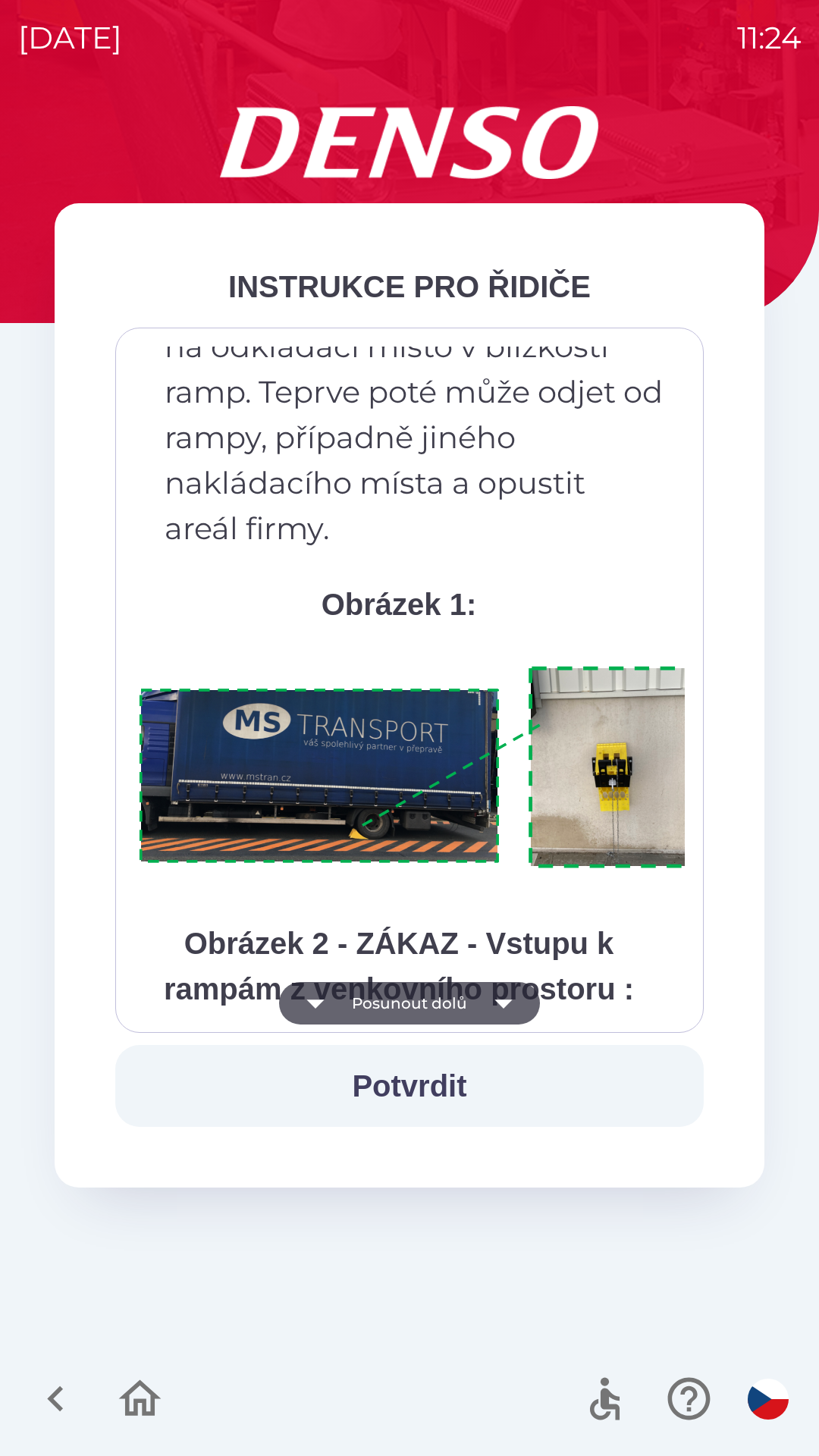
scroll to position [8521, 0]
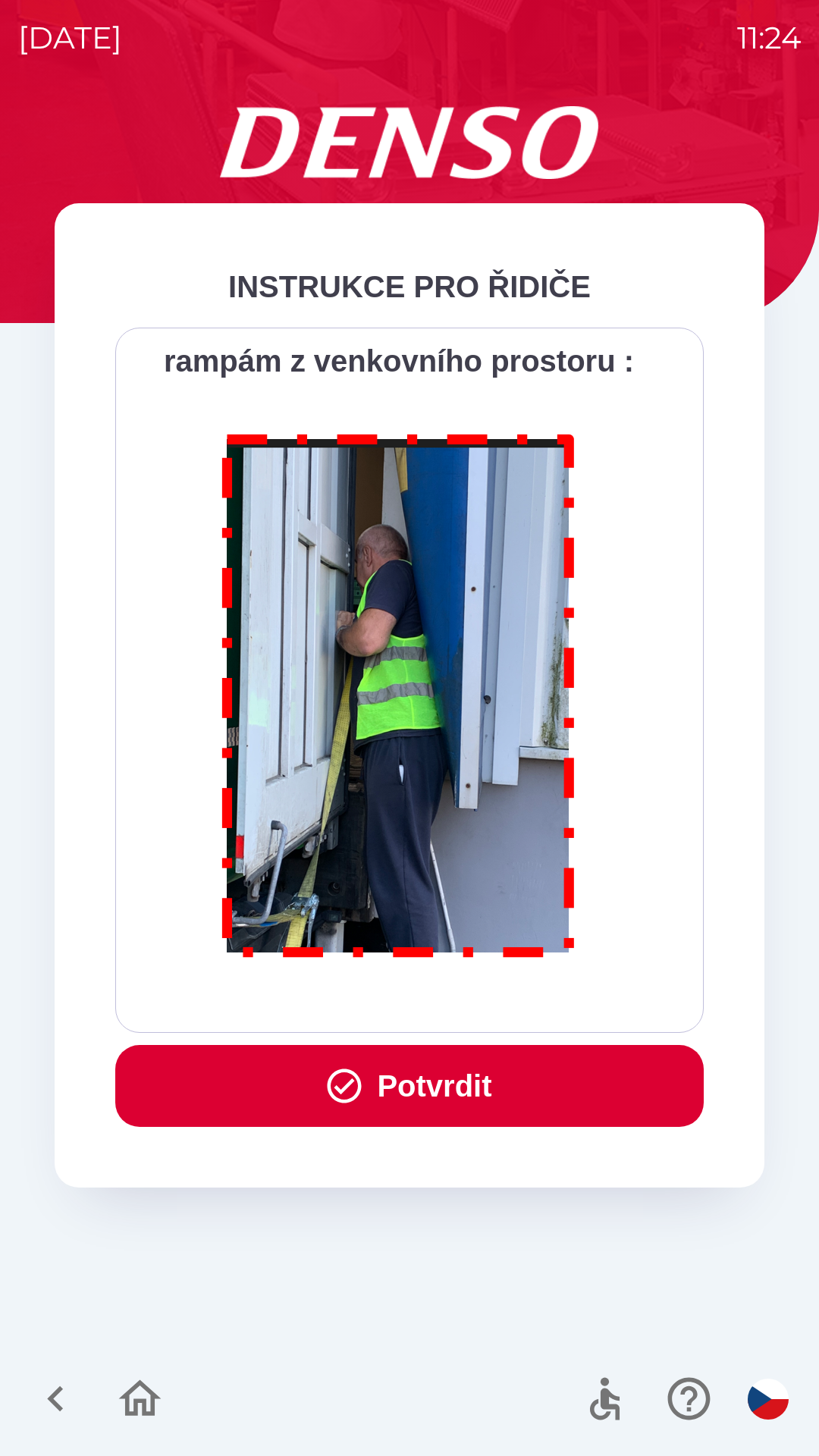
click at [508, 1092] on button "Potvrdit" at bounding box center [410, 1085] width 589 height 82
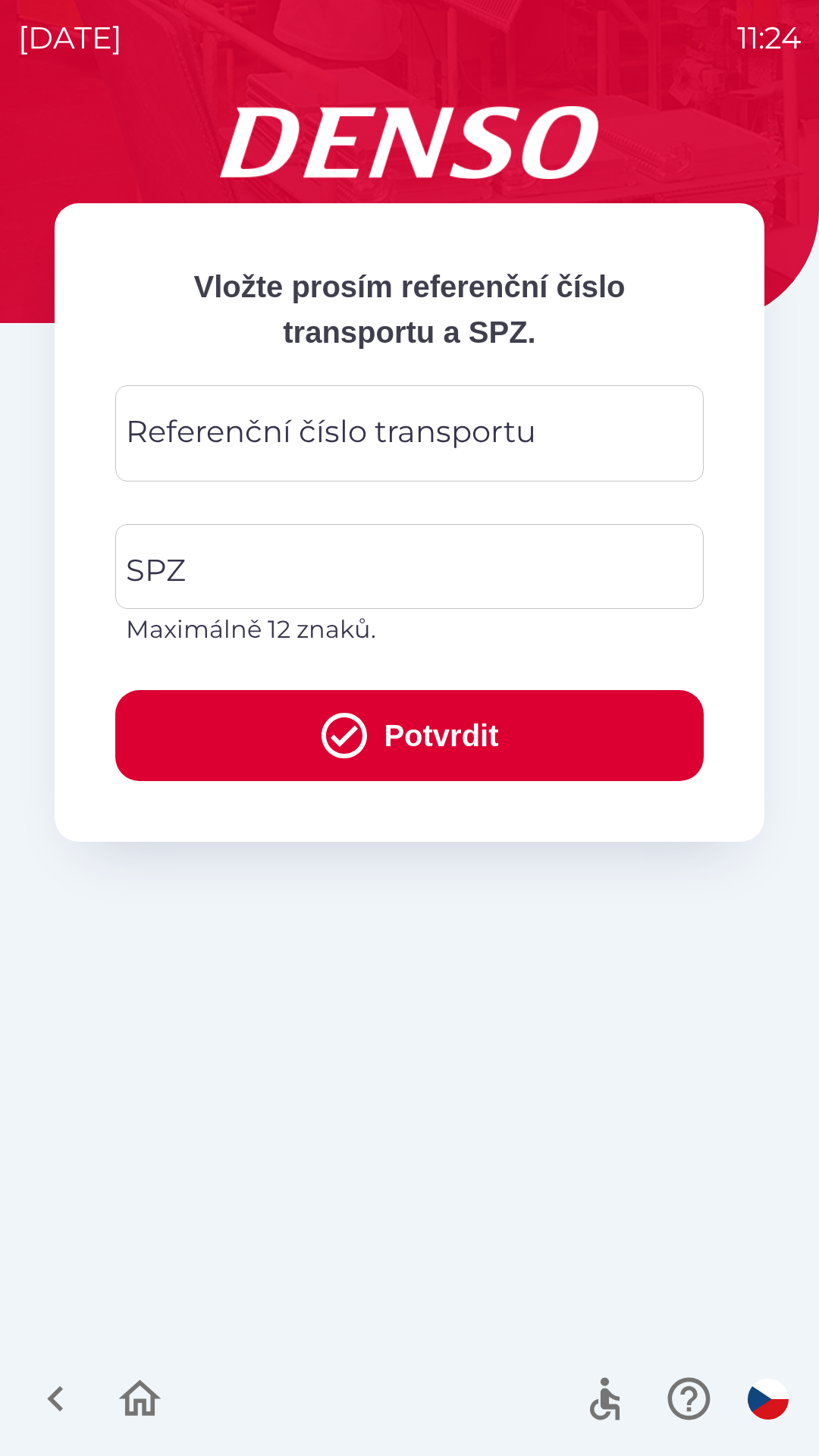
click at [144, 1397] on icon "button" at bounding box center [140, 1398] width 50 height 50
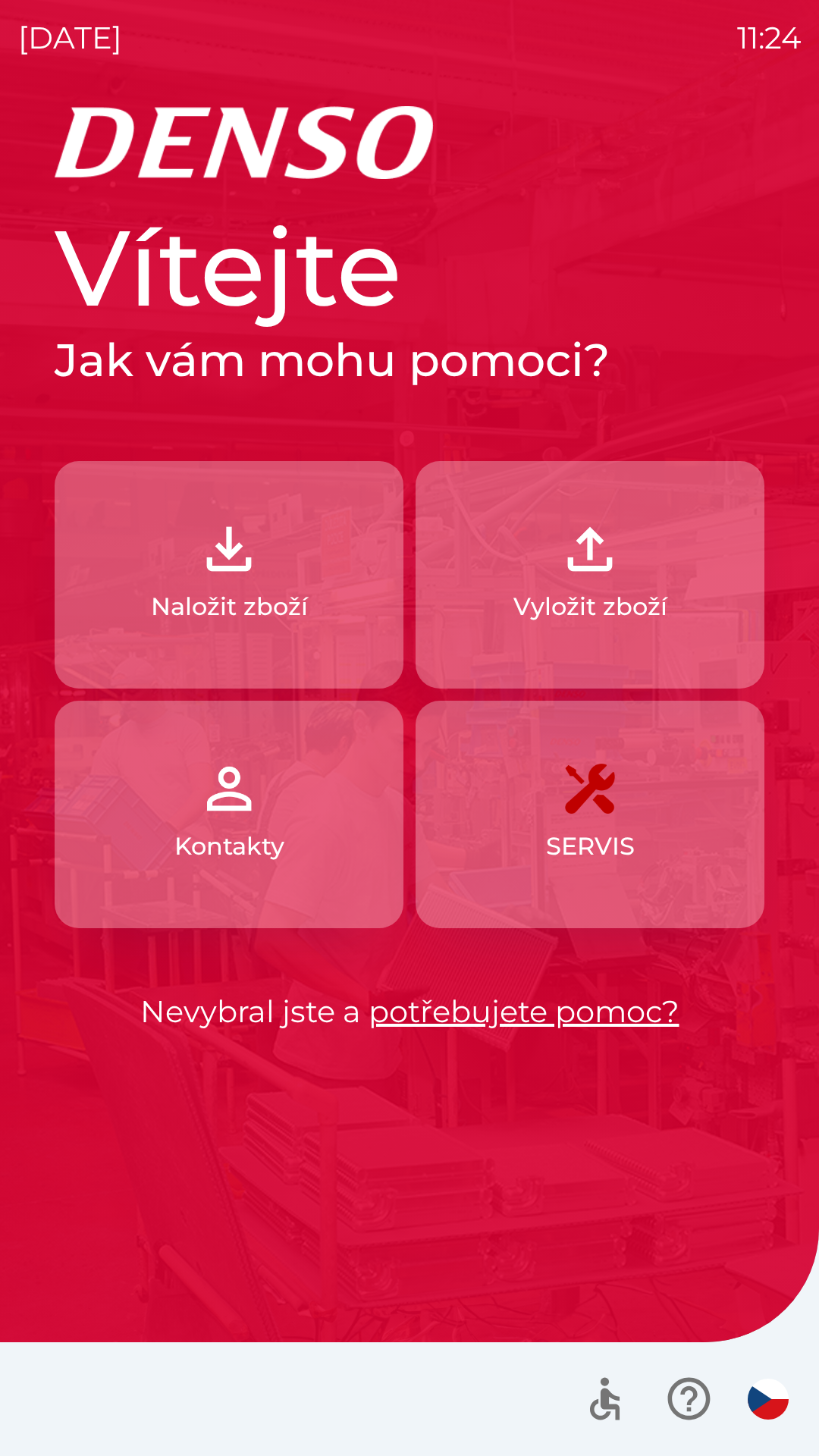
click at [660, 624] on p "Vyložit zboží" at bounding box center [590, 606] width 154 height 37
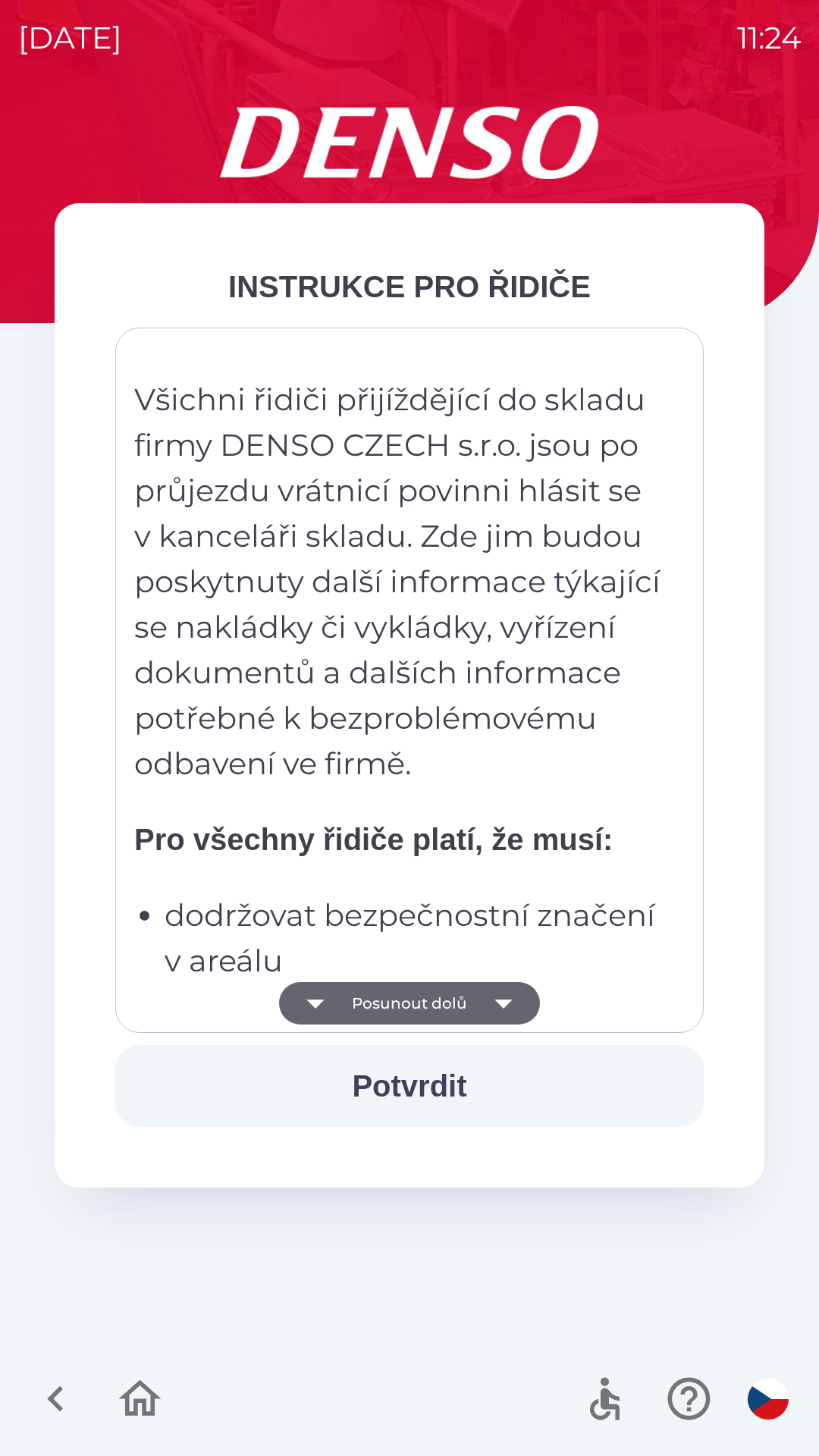
click at [168, 1376] on div at bounding box center [98, 1398] width 147 height 63
click at [129, 1418] on icon "button" at bounding box center [140, 1398] width 50 height 50
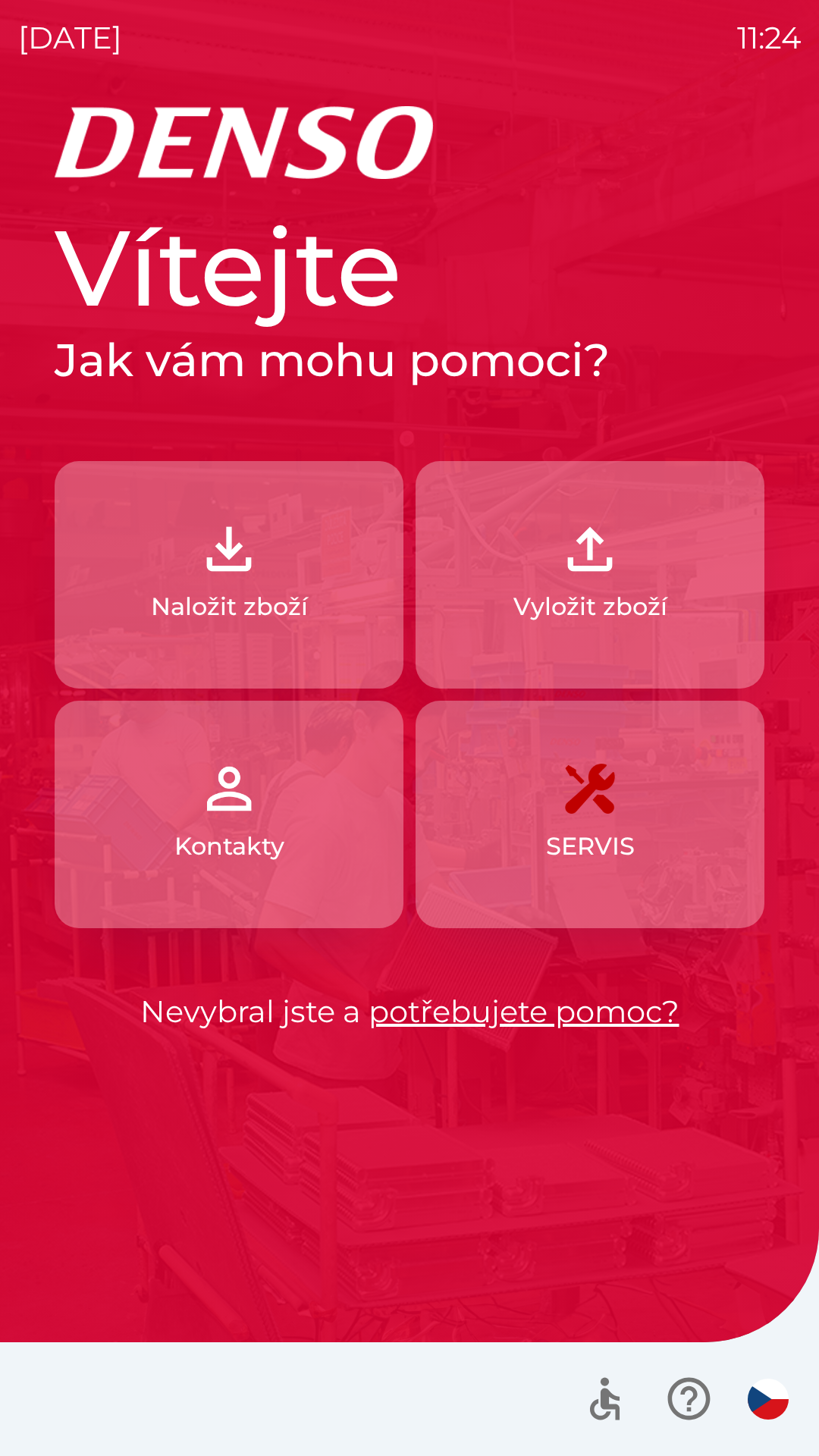
click at [298, 865] on button "Kontakty" at bounding box center [229, 815] width 349 height 228
